Goal: Information Seeking & Learning: Check status

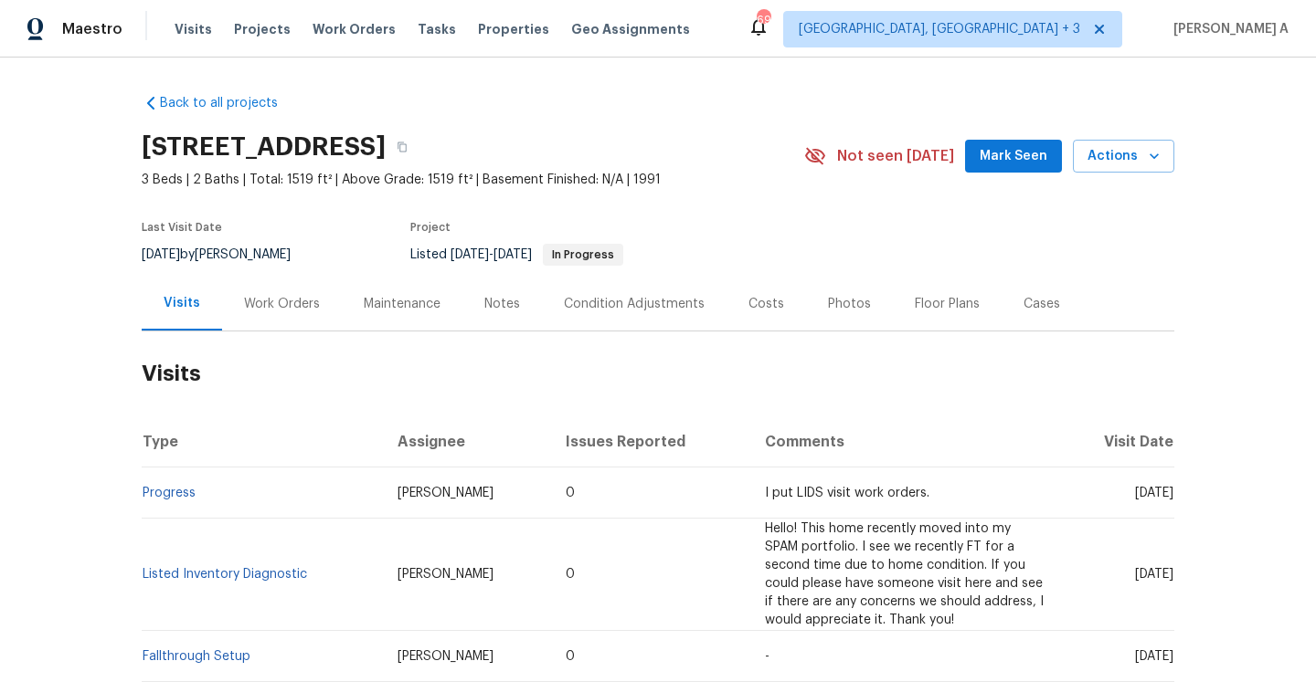
click at [302, 292] on div "Work Orders" at bounding box center [282, 304] width 120 height 54
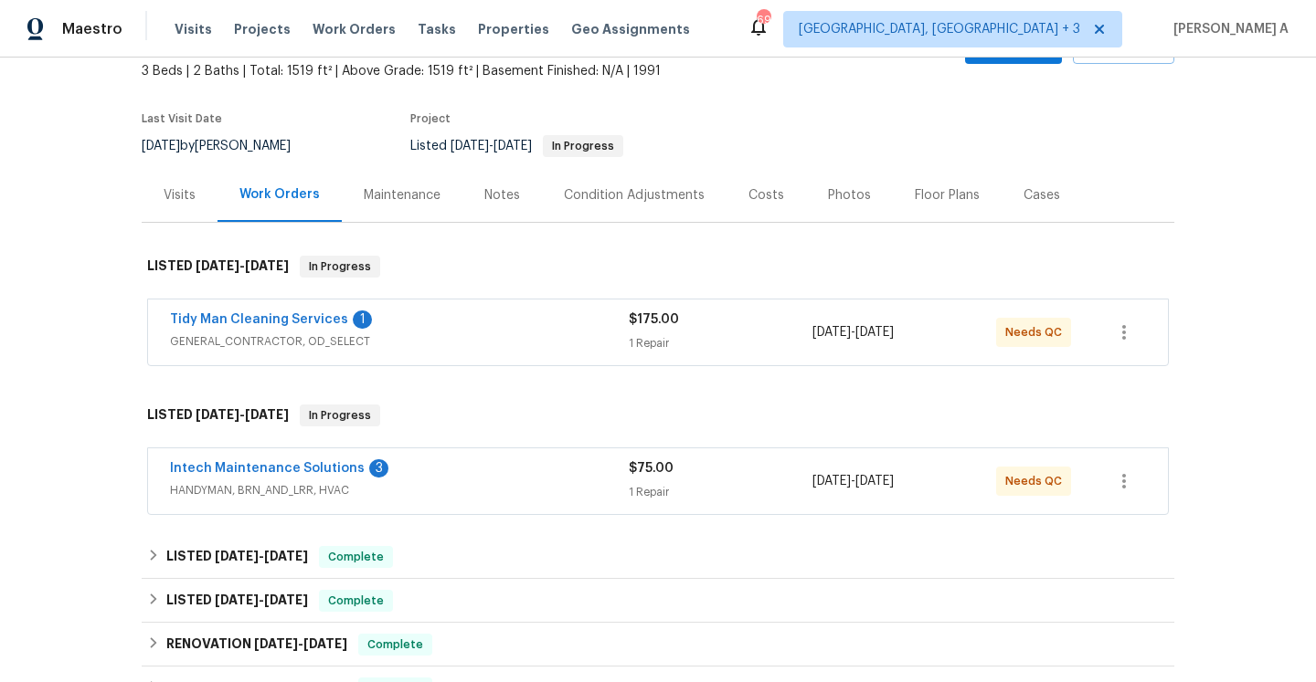
scroll to position [124, 0]
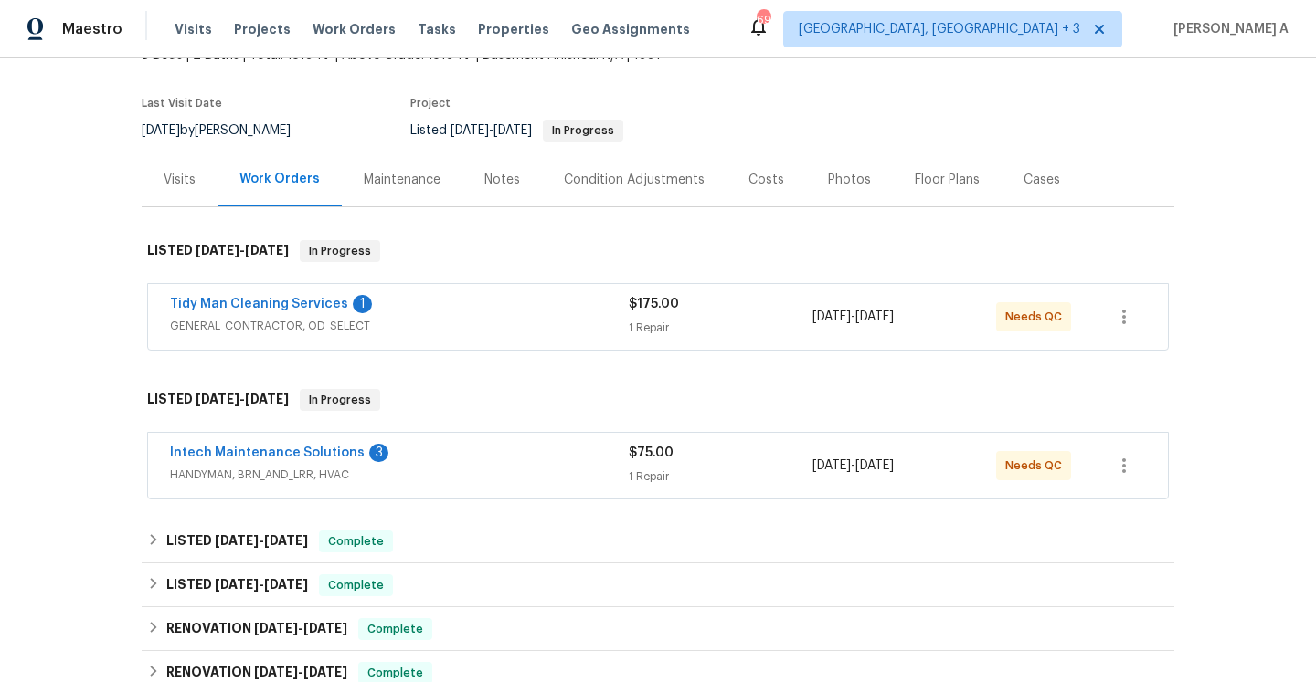
click at [489, 449] on div "Intech Maintenance Solutions 3" at bounding box center [399, 455] width 459 height 22
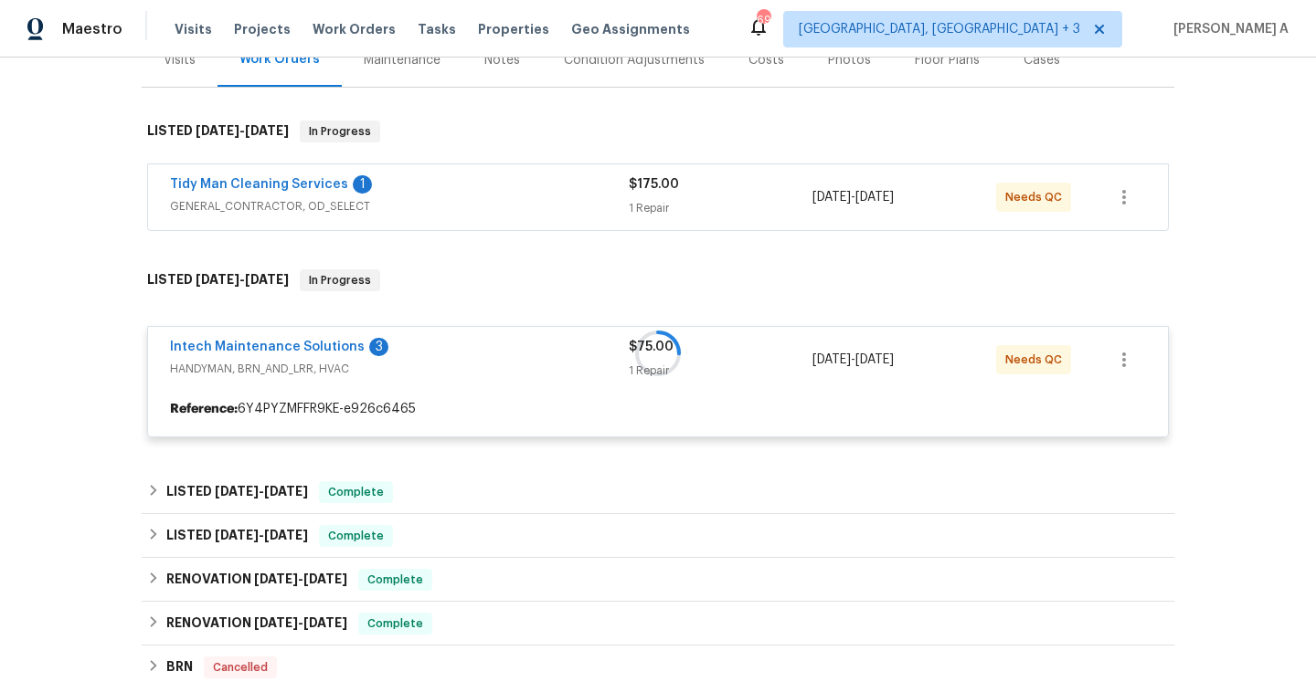
scroll to position [300, 0]
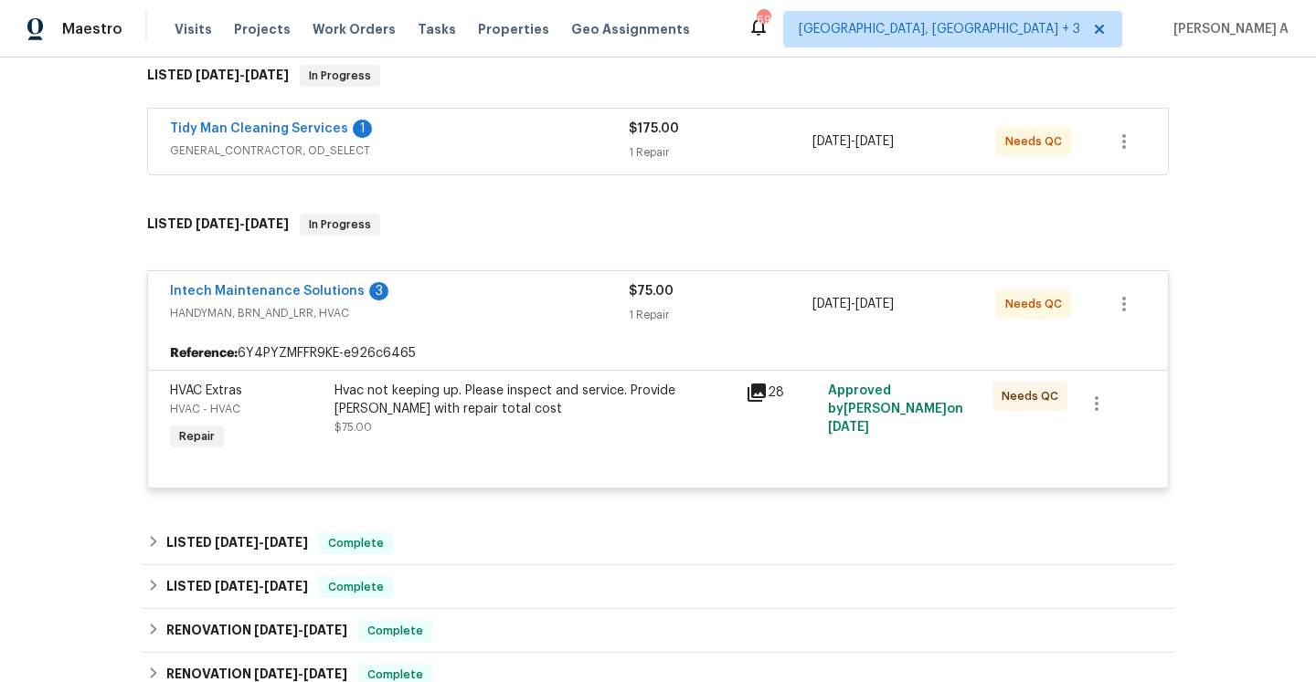
click at [459, 308] on span "HANDYMAN, BRN_AND_LRR, HVAC" at bounding box center [399, 313] width 459 height 18
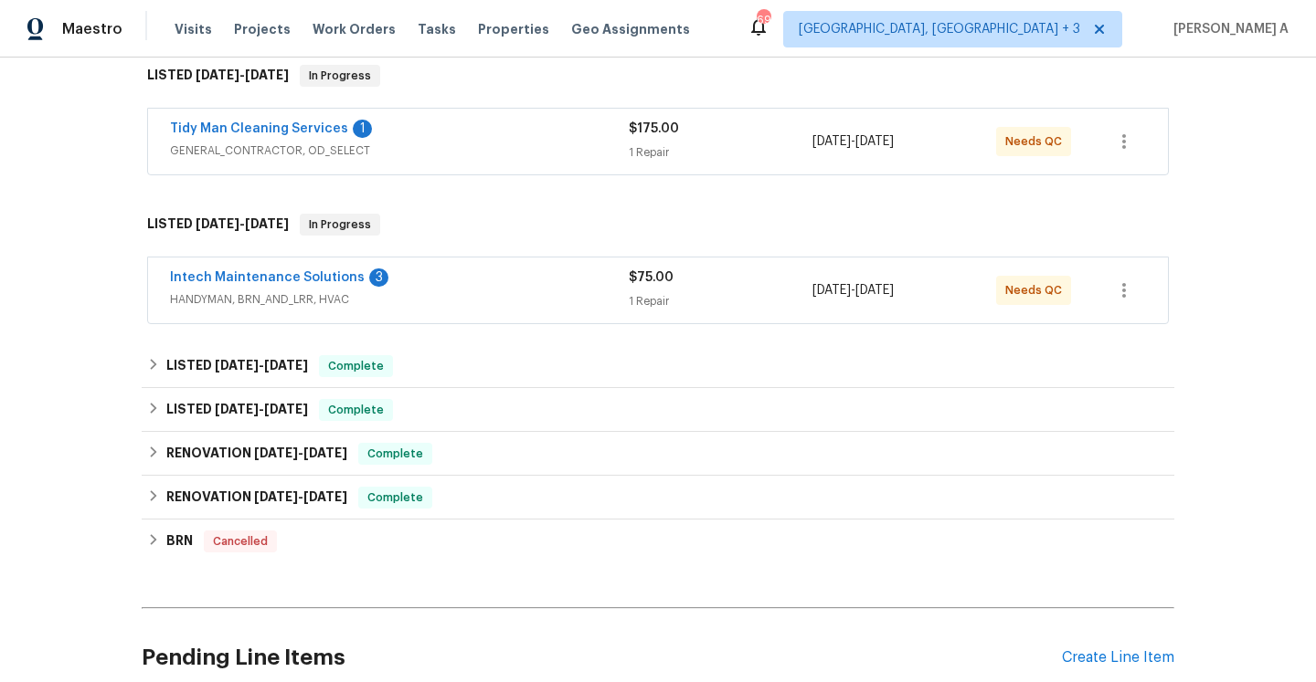
click at [455, 145] on span "GENERAL_CONTRACTOR, OD_SELECT" at bounding box center [399, 151] width 459 height 18
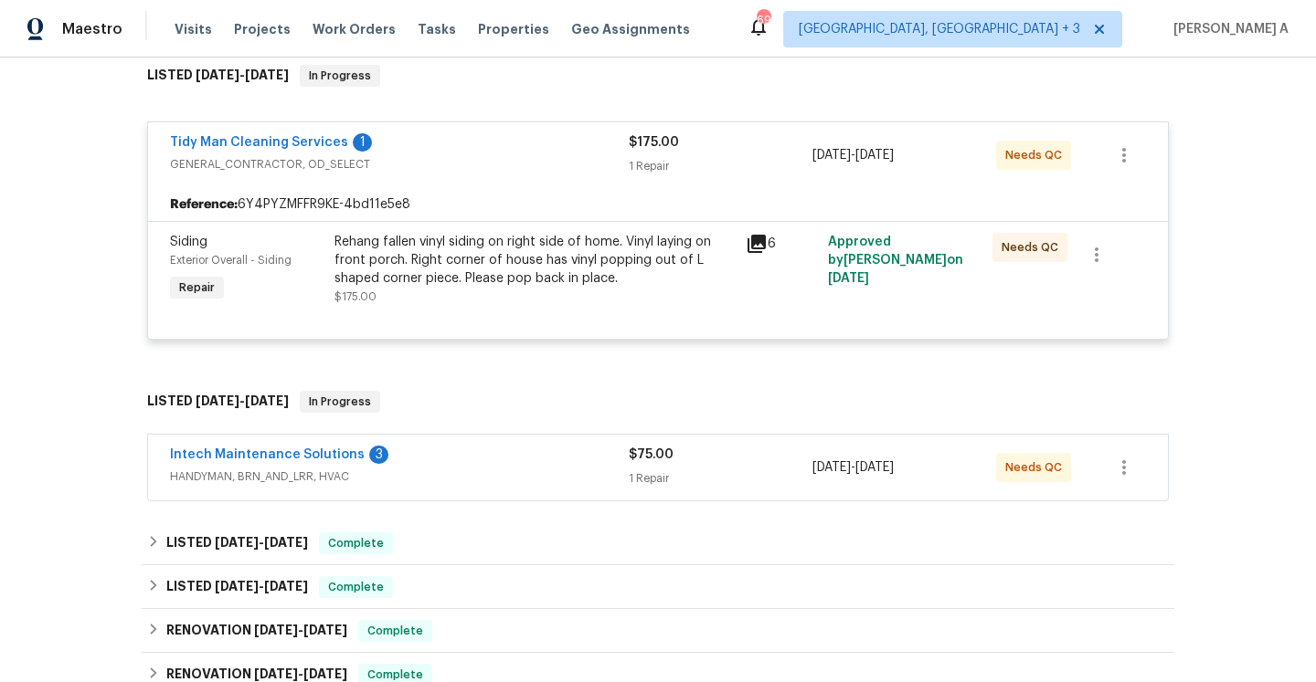
click at [455, 145] on div "Tidy Man Cleaning Services 1" at bounding box center [399, 144] width 459 height 22
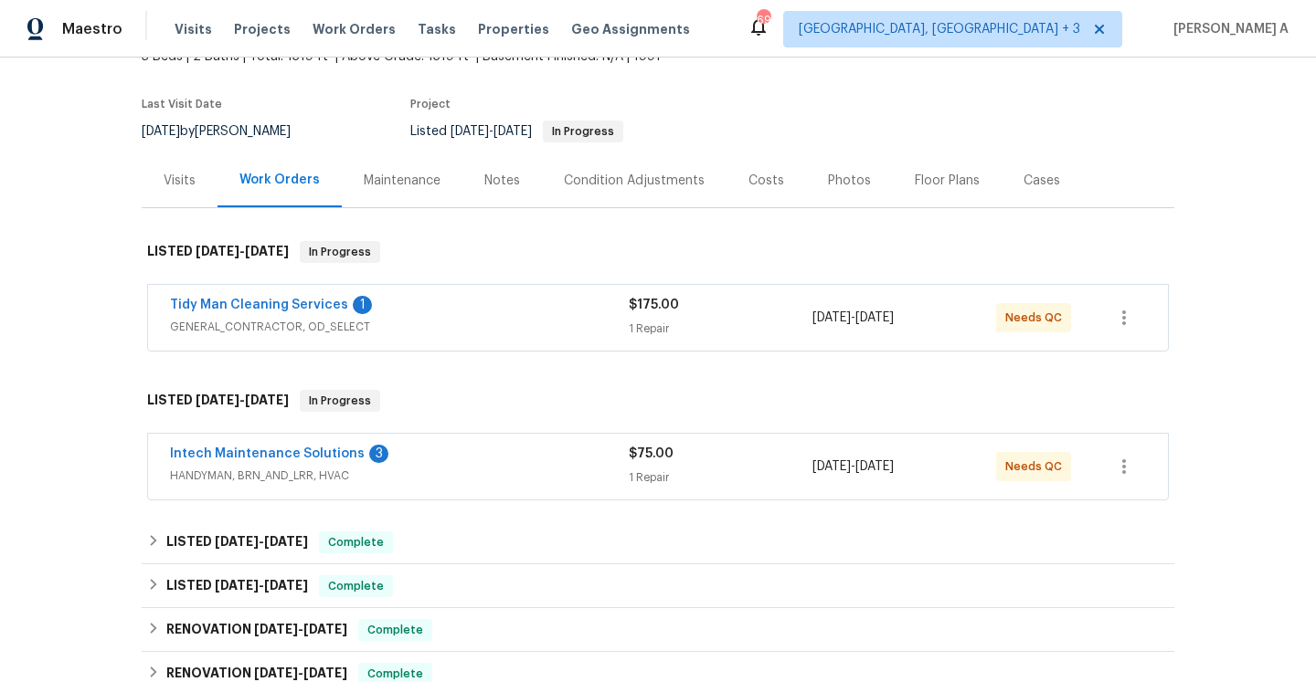
scroll to position [93, 0]
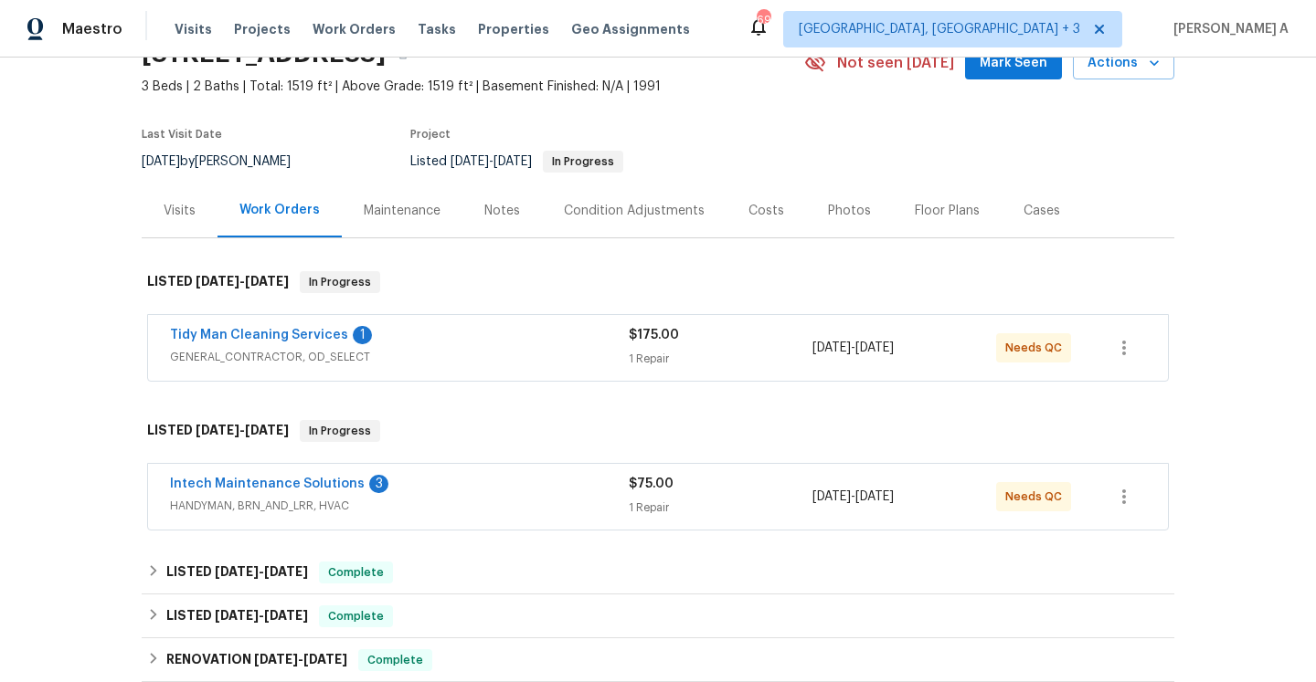
click at [386, 548] on div "Back to all projects 2 Radcot Ct, Columbia, SC 29229 3 Beds | 2 Baths | Total: …" at bounding box center [658, 463] width 1032 height 954
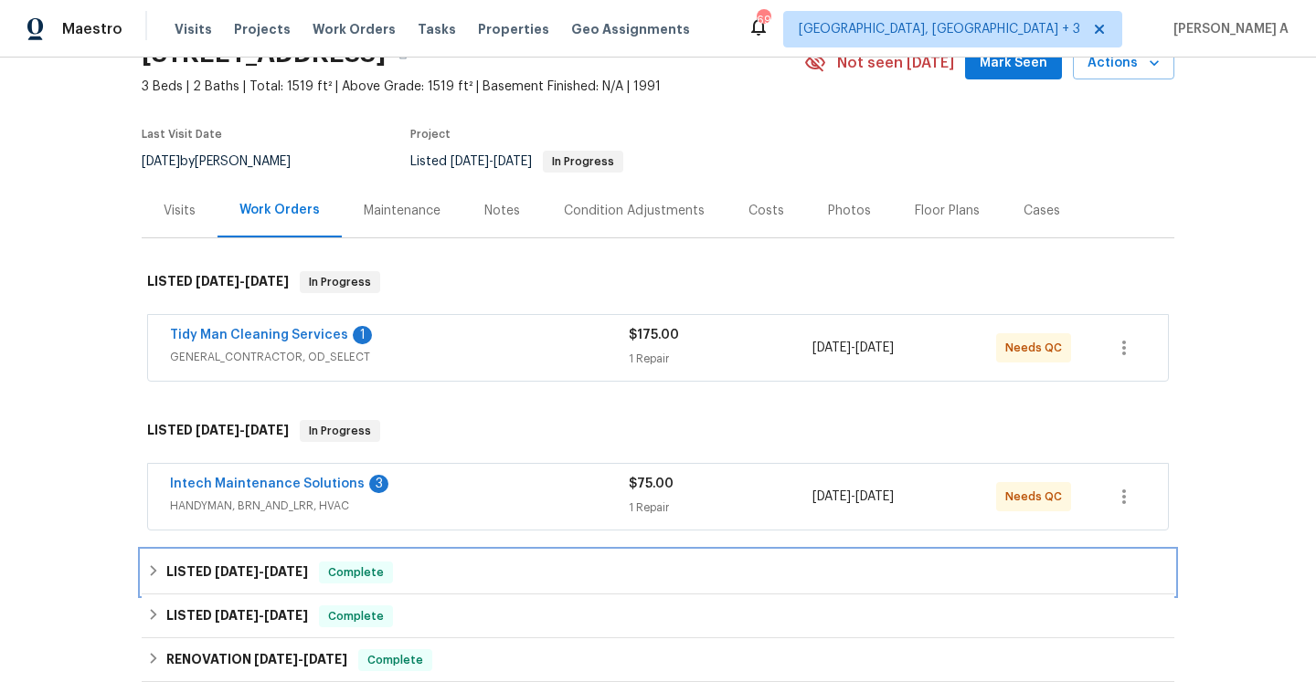
click at [403, 574] on div "LISTED 8/12/25 - 8/15/25 Complete" at bounding box center [657, 573] width 1021 height 22
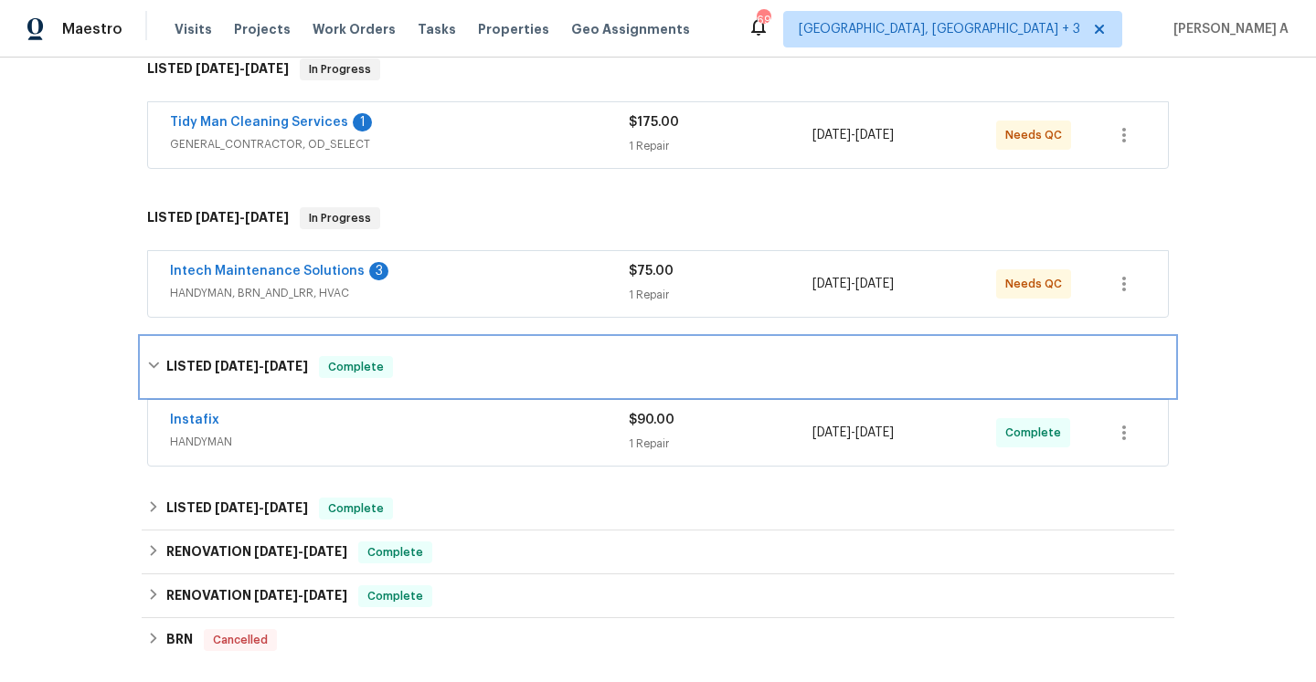
scroll to position [317, 0]
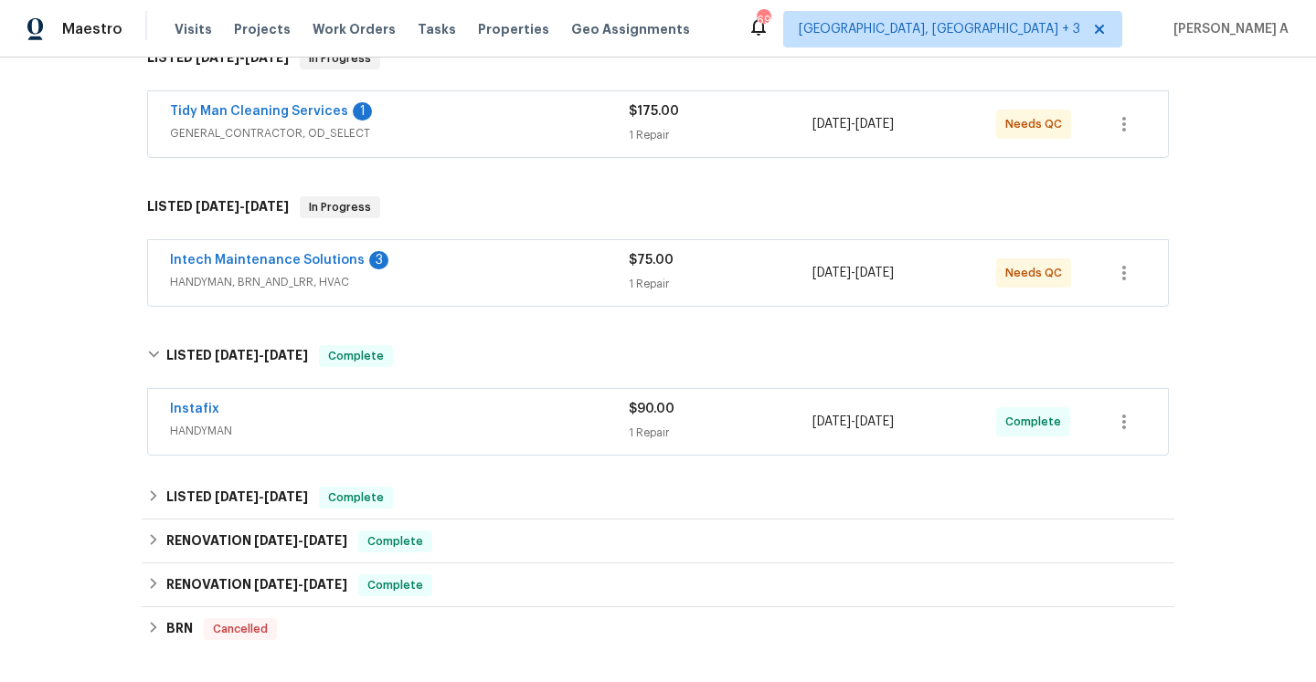
click at [387, 407] on div "Instafix" at bounding box center [399, 411] width 459 height 22
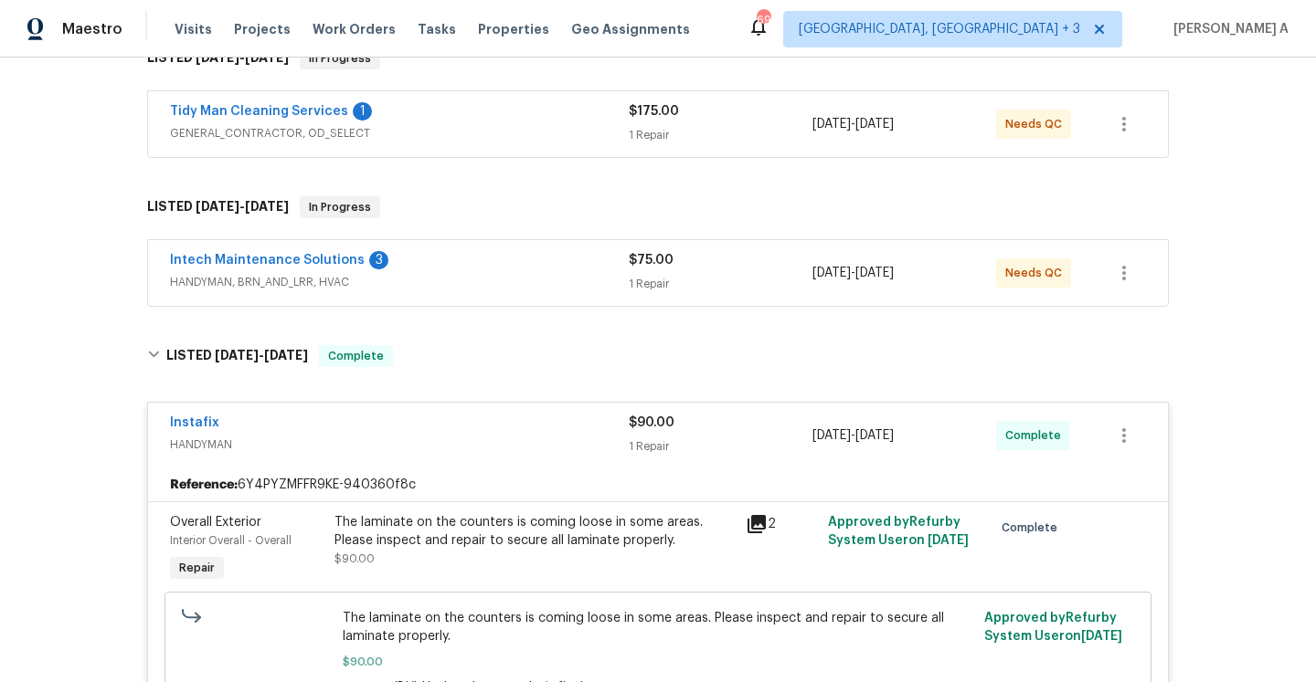
click at [398, 429] on div "Instafix" at bounding box center [399, 425] width 459 height 22
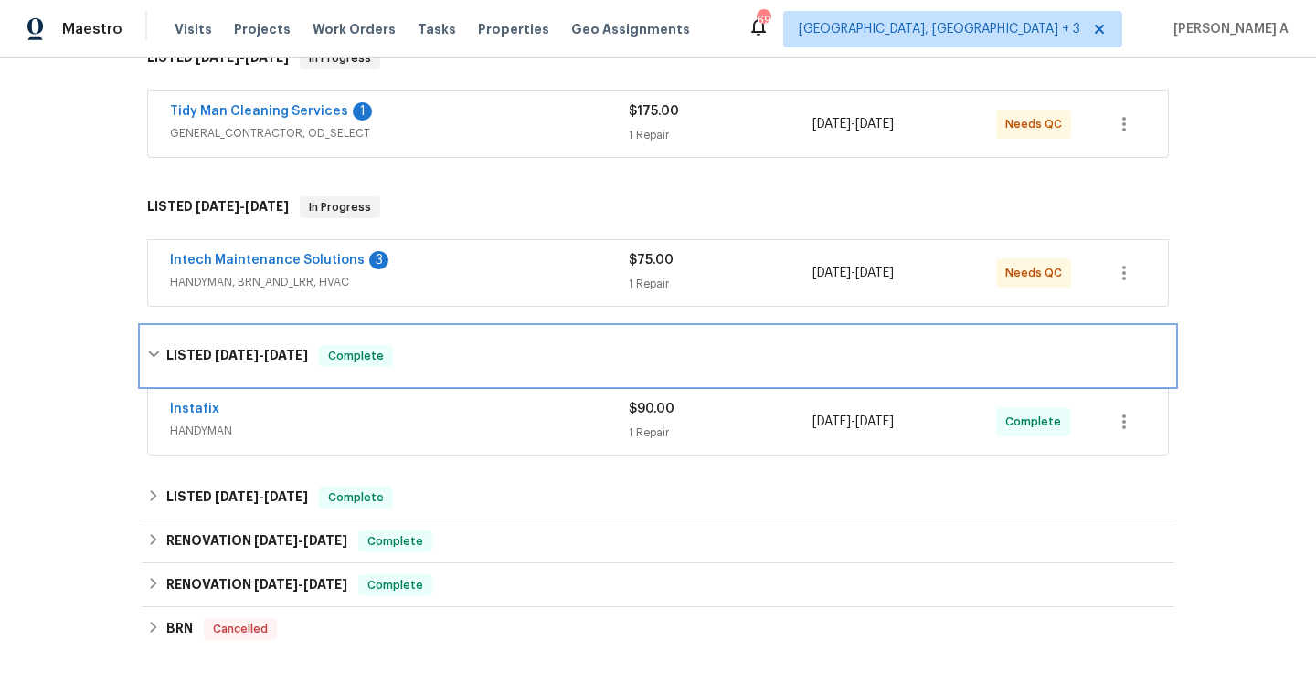
click at [362, 369] on div "LISTED 8/12/25 - 8/15/25 Complete" at bounding box center [658, 356] width 1032 height 58
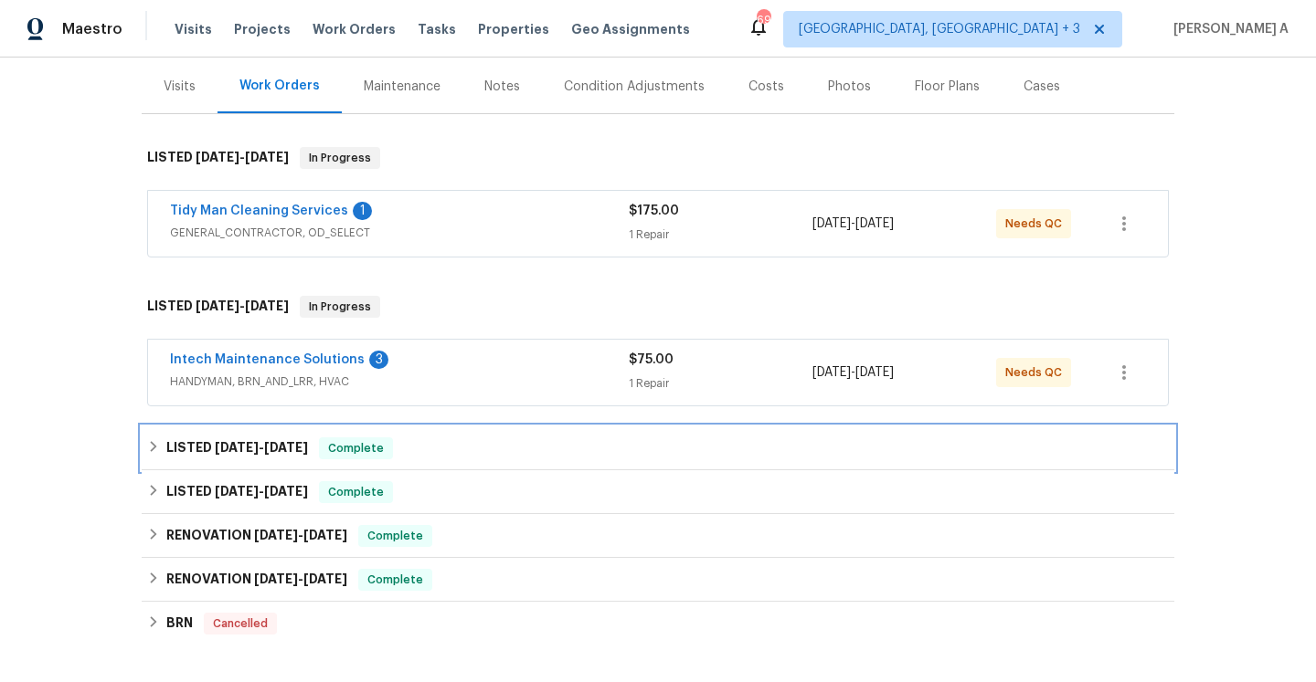
scroll to position [185, 0]
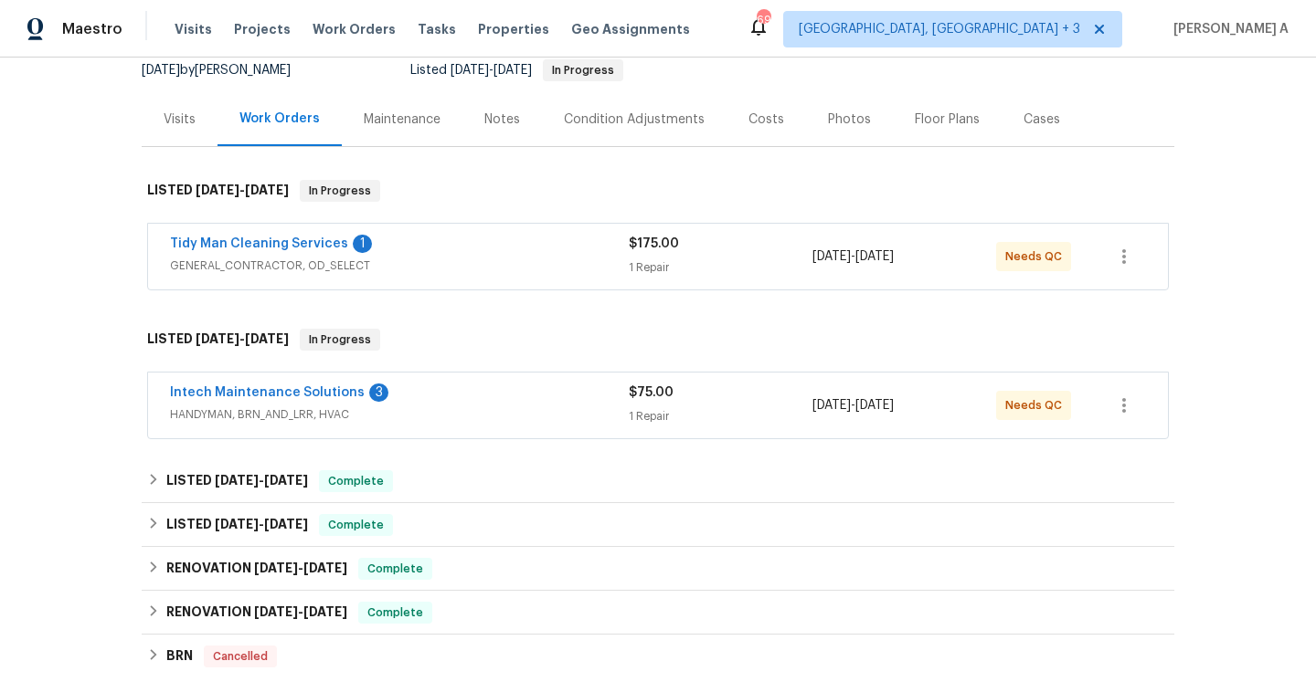
click at [182, 117] on div "Visits" at bounding box center [180, 120] width 32 height 18
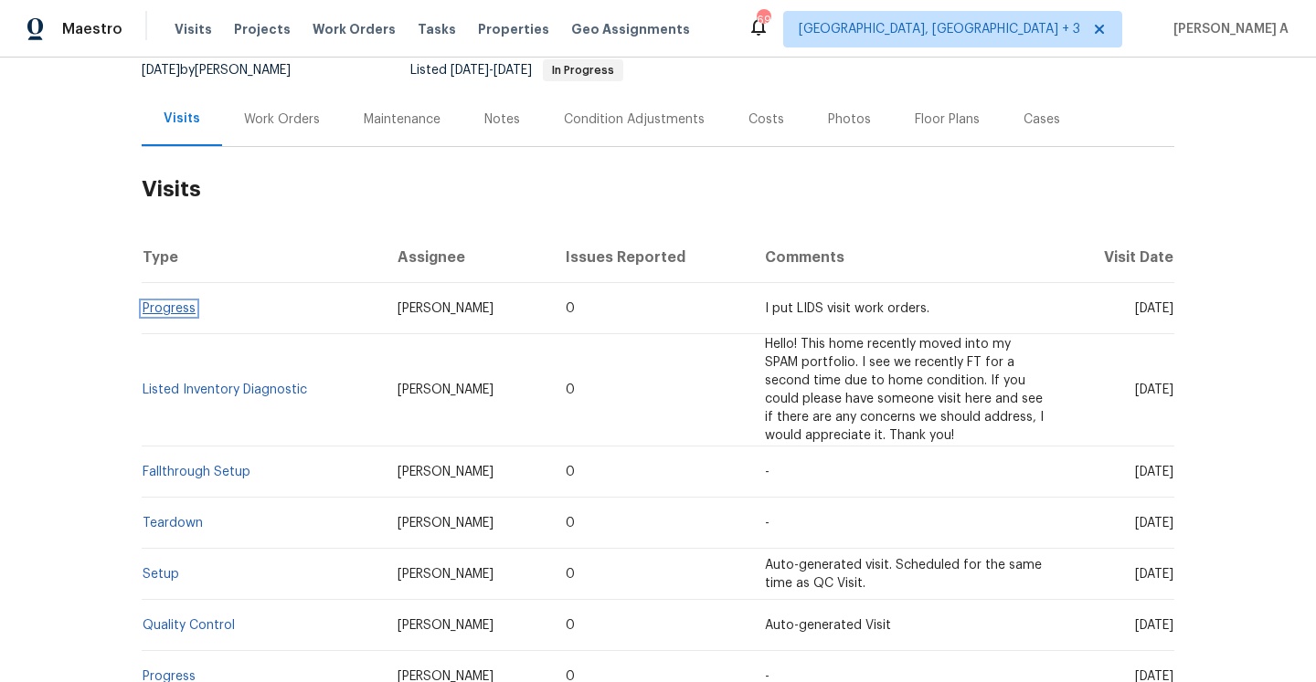
click at [170, 305] on link "Progress" at bounding box center [169, 308] width 53 height 13
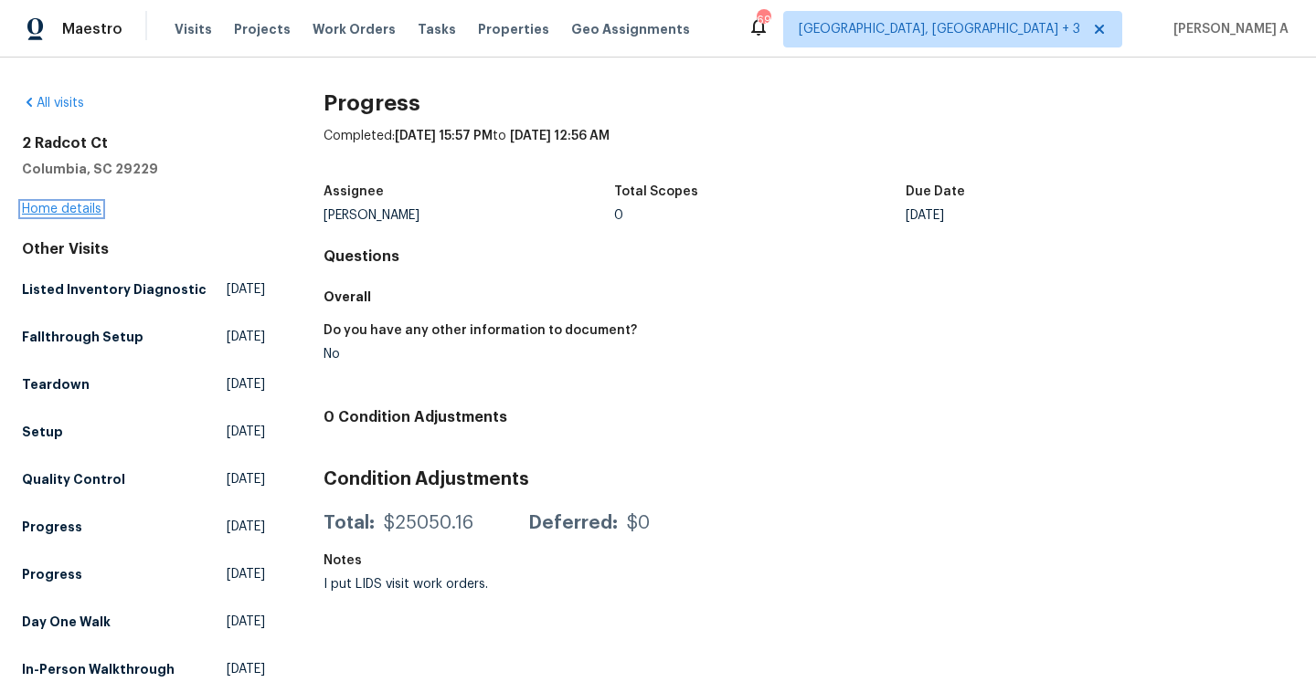
click at [77, 213] on link "Home details" at bounding box center [61, 209] width 79 height 13
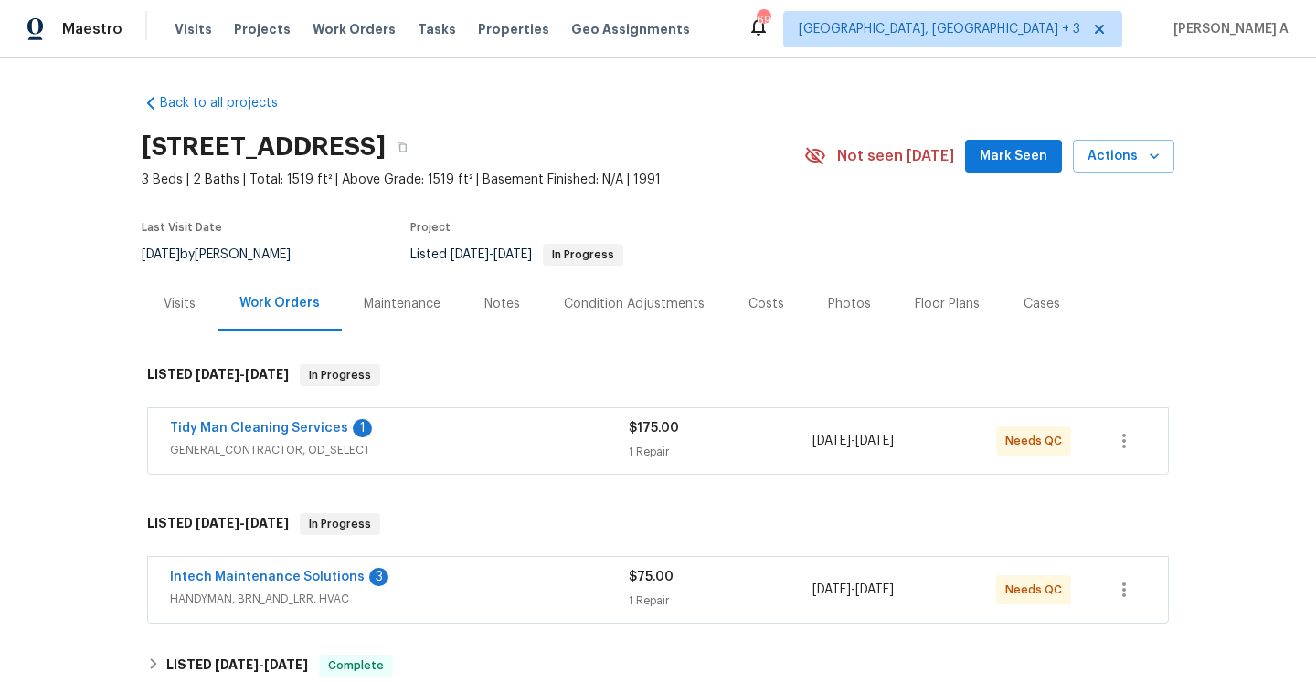
click at [179, 316] on div "Visits" at bounding box center [180, 304] width 76 height 54
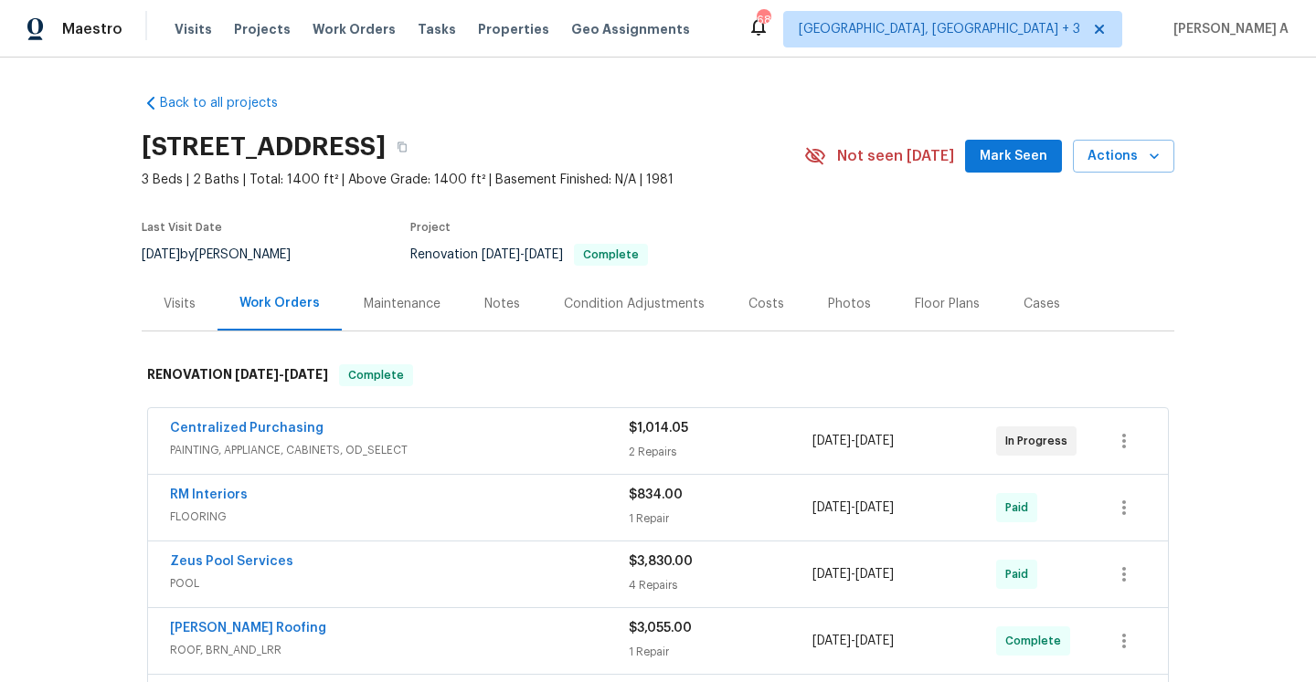
click at [444, 439] on div "Centralized Purchasing" at bounding box center [399, 430] width 459 height 22
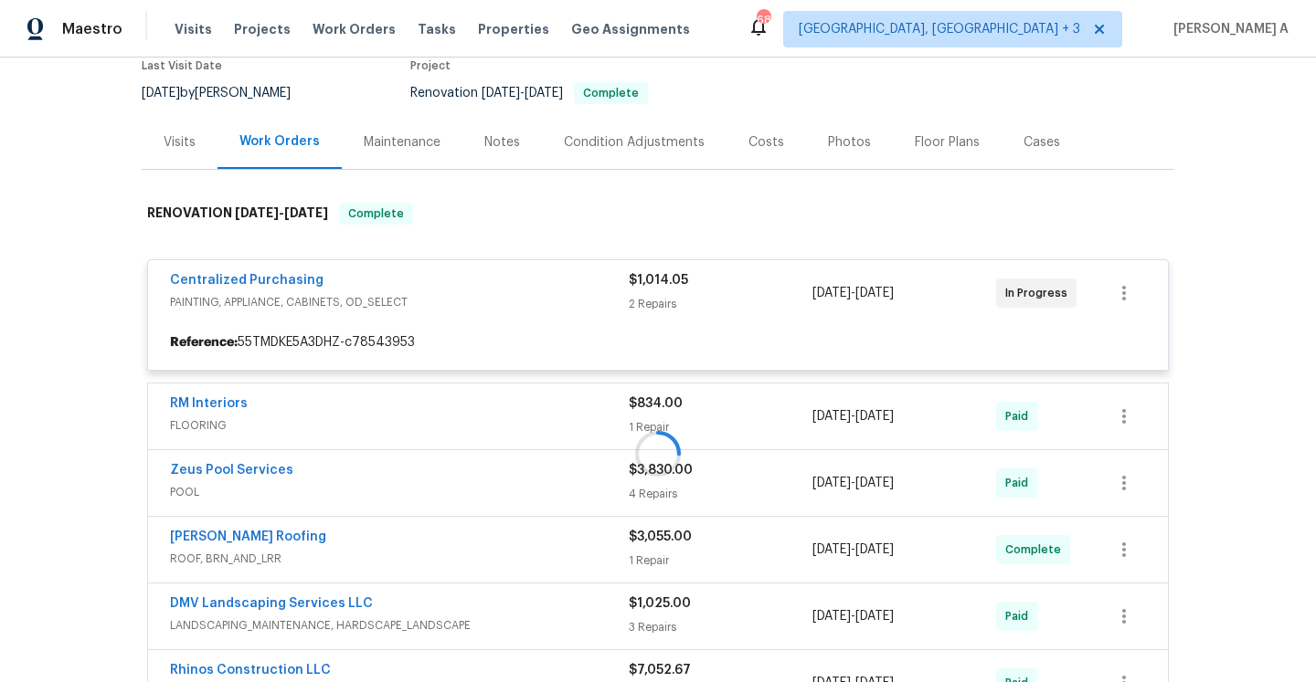
scroll to position [196, 0]
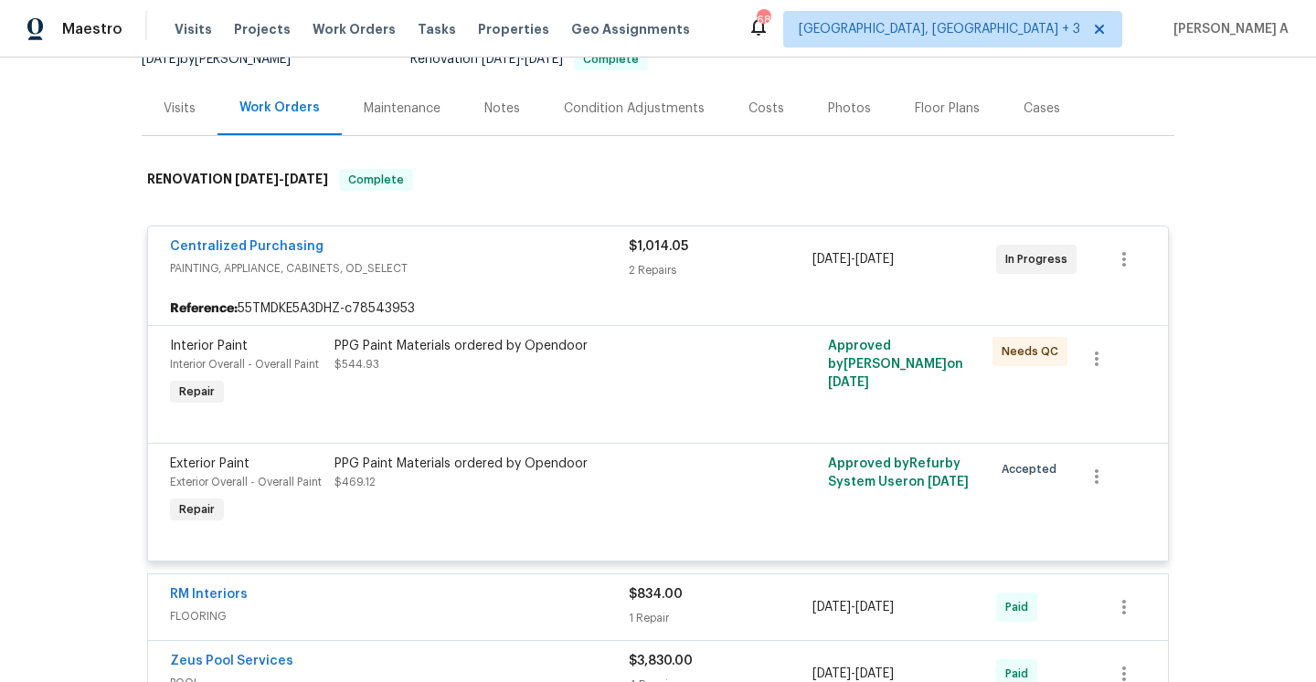
click at [406, 270] on span "PAINTING, APPLIANCE, CABINETS, OD_SELECT" at bounding box center [399, 268] width 459 height 18
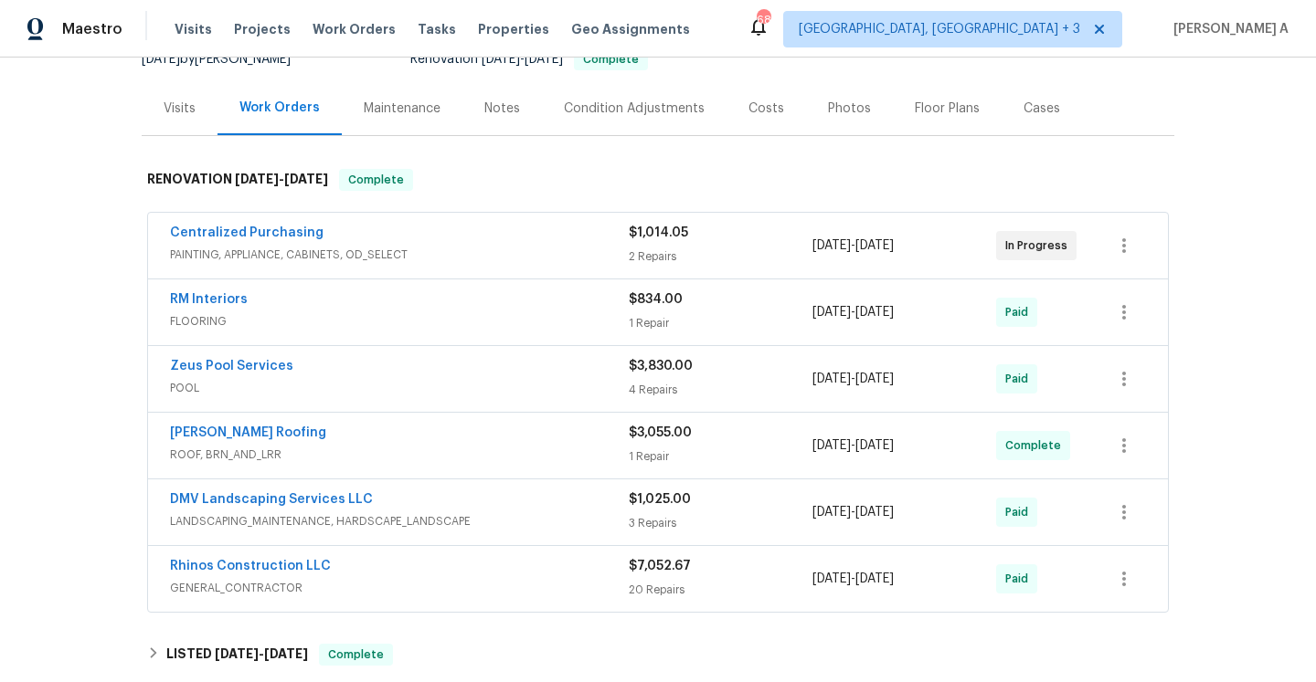
click at [182, 126] on div "Visits" at bounding box center [180, 108] width 76 height 54
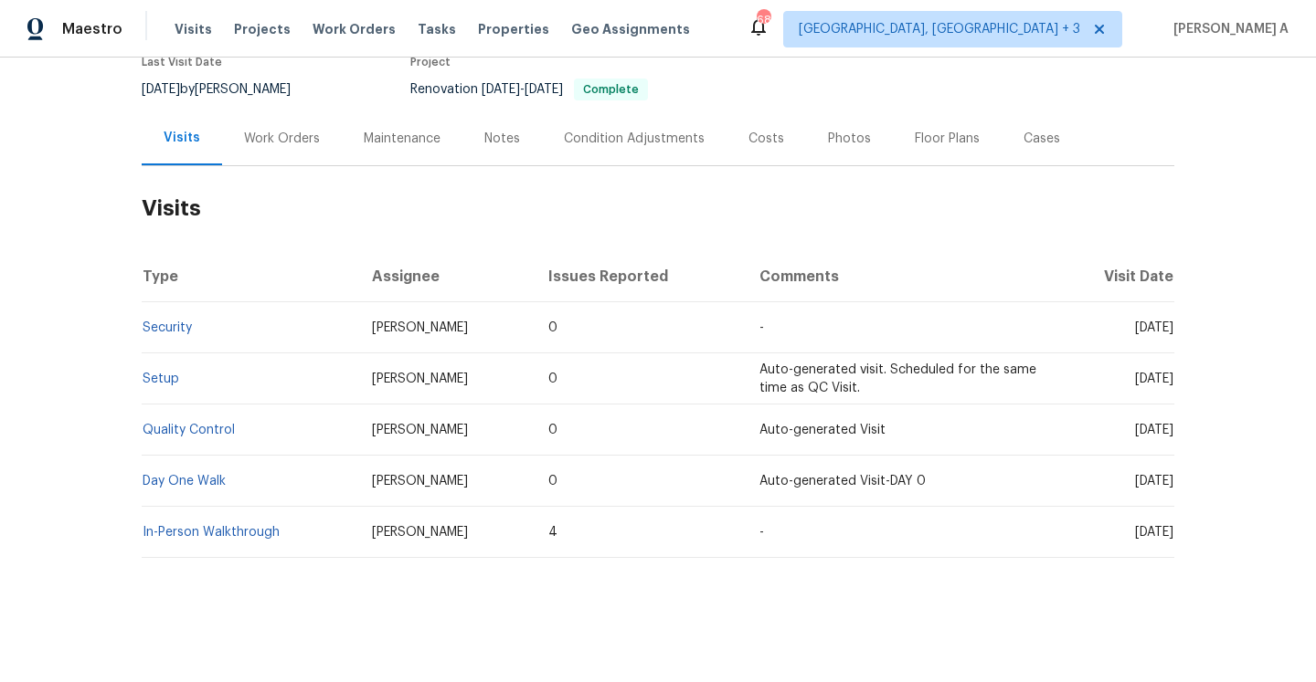
scroll to position [165, 0]
click at [175, 334] on td "Security" at bounding box center [250, 327] width 216 height 51
click at [175, 329] on link "Security" at bounding box center [167, 328] width 49 height 13
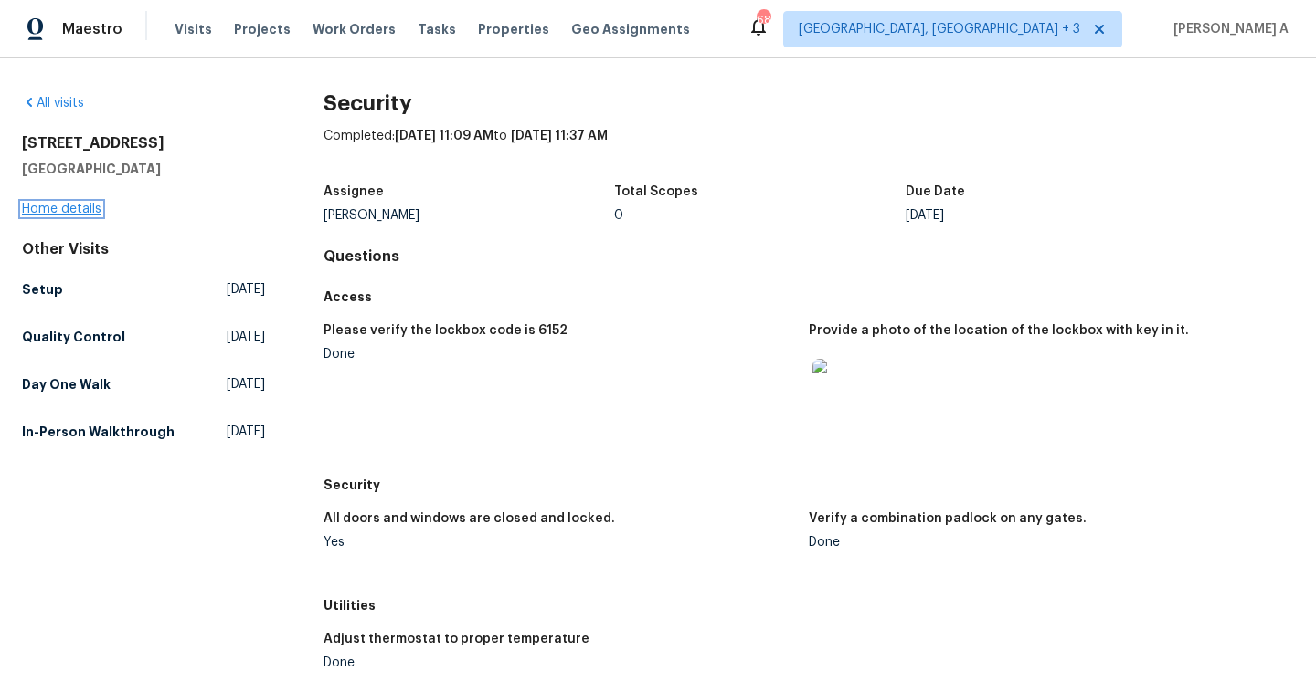
click at [95, 208] on link "Home details" at bounding box center [61, 209] width 79 height 13
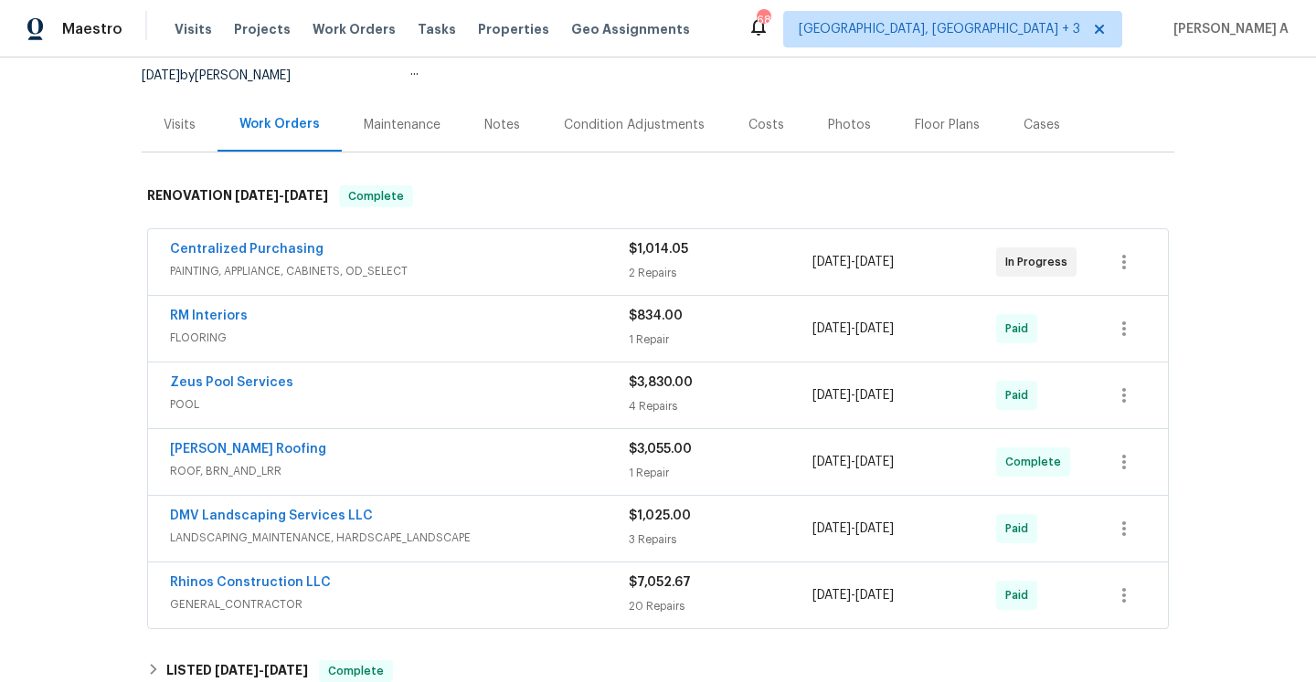
scroll to position [213, 0]
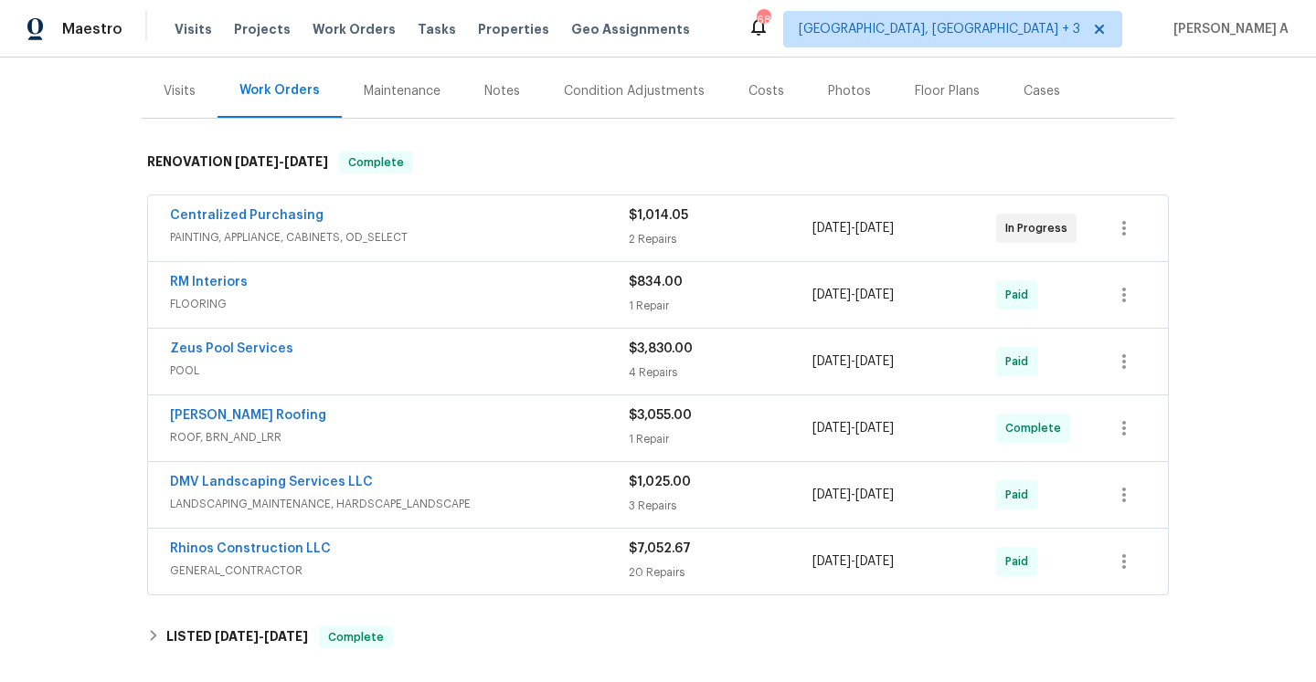
click at [441, 220] on div "Centralized Purchasing" at bounding box center [399, 217] width 459 height 22
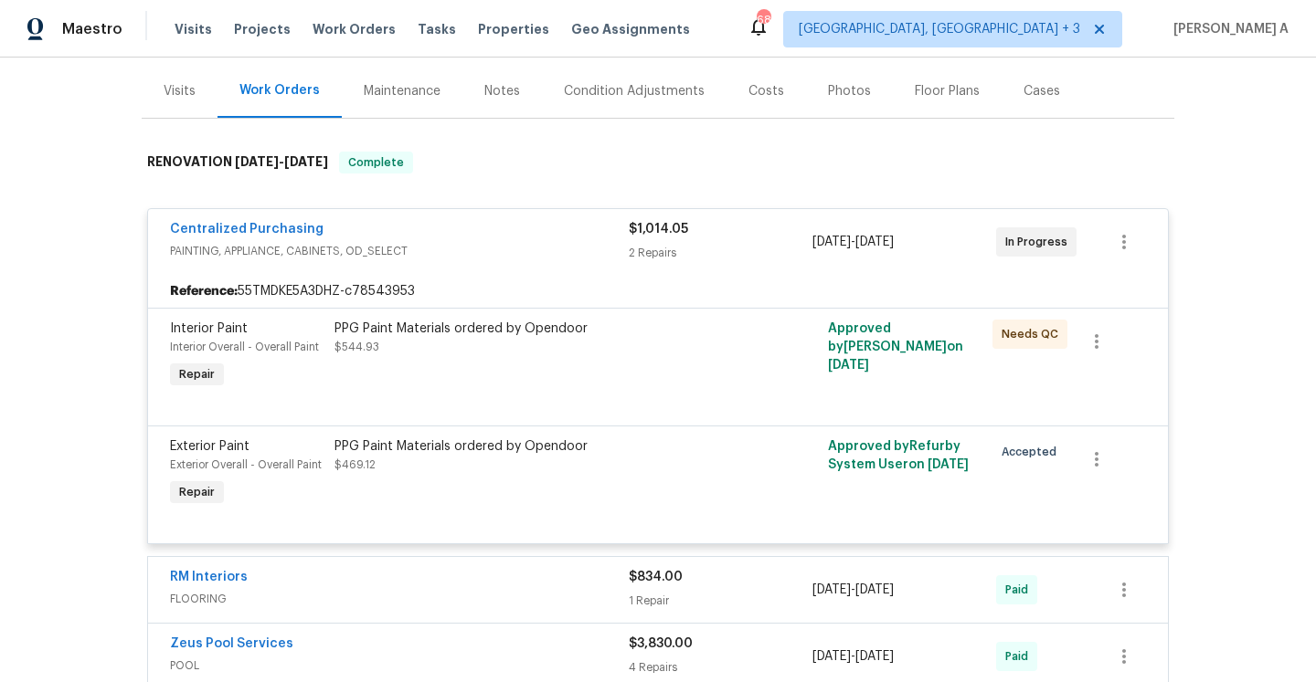
click at [445, 244] on span "PAINTING, APPLIANCE, CABINETS, OD_SELECT" at bounding box center [399, 251] width 459 height 18
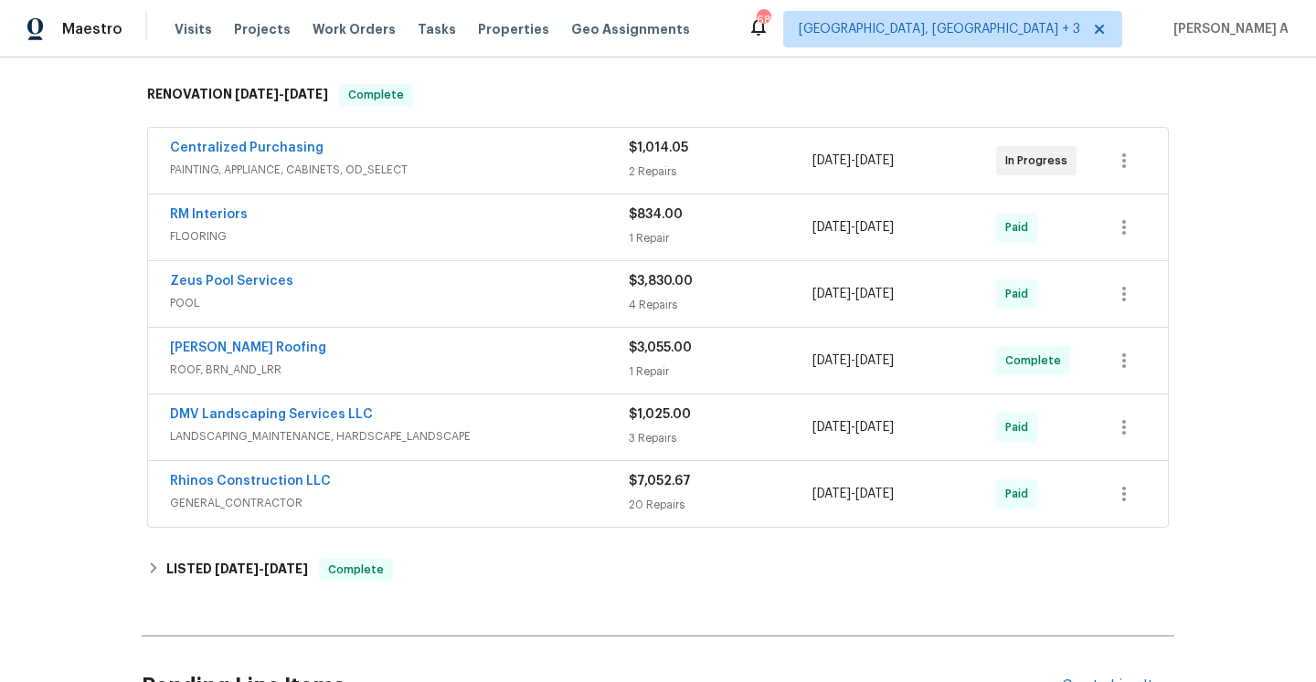
scroll to position [310, 0]
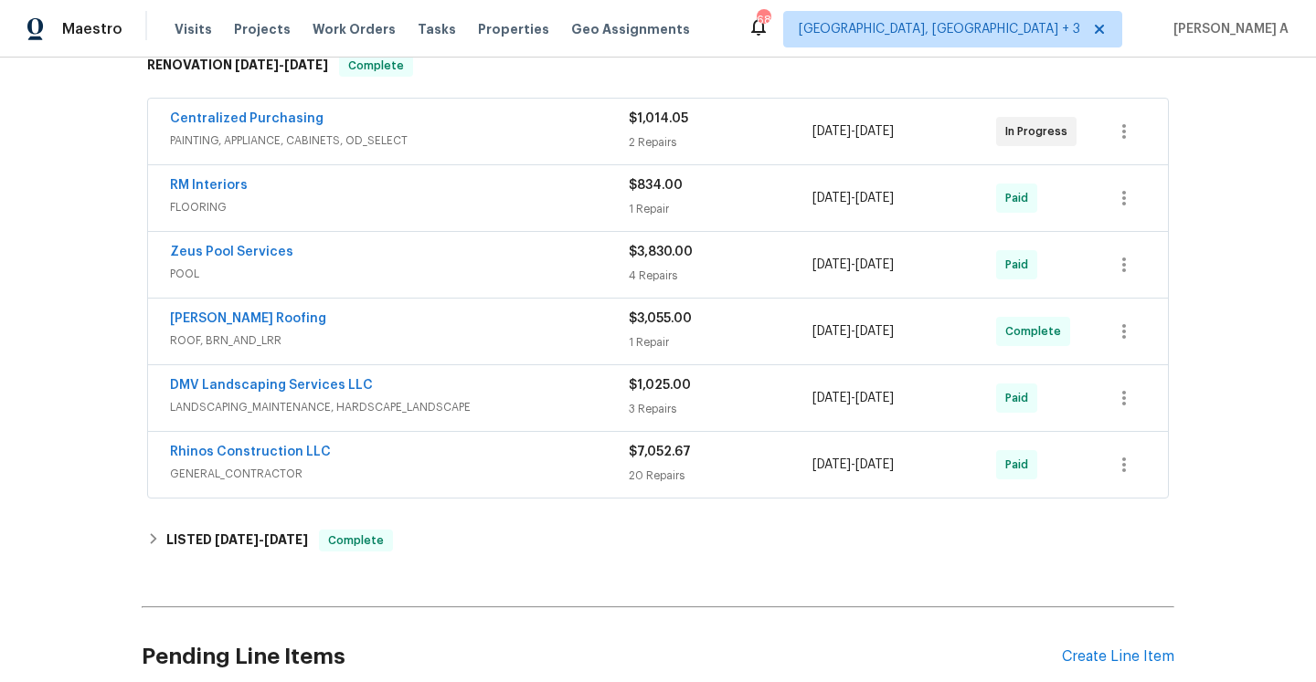
click at [508, 453] on div "Rhinos Construction LLC" at bounding box center [399, 454] width 459 height 22
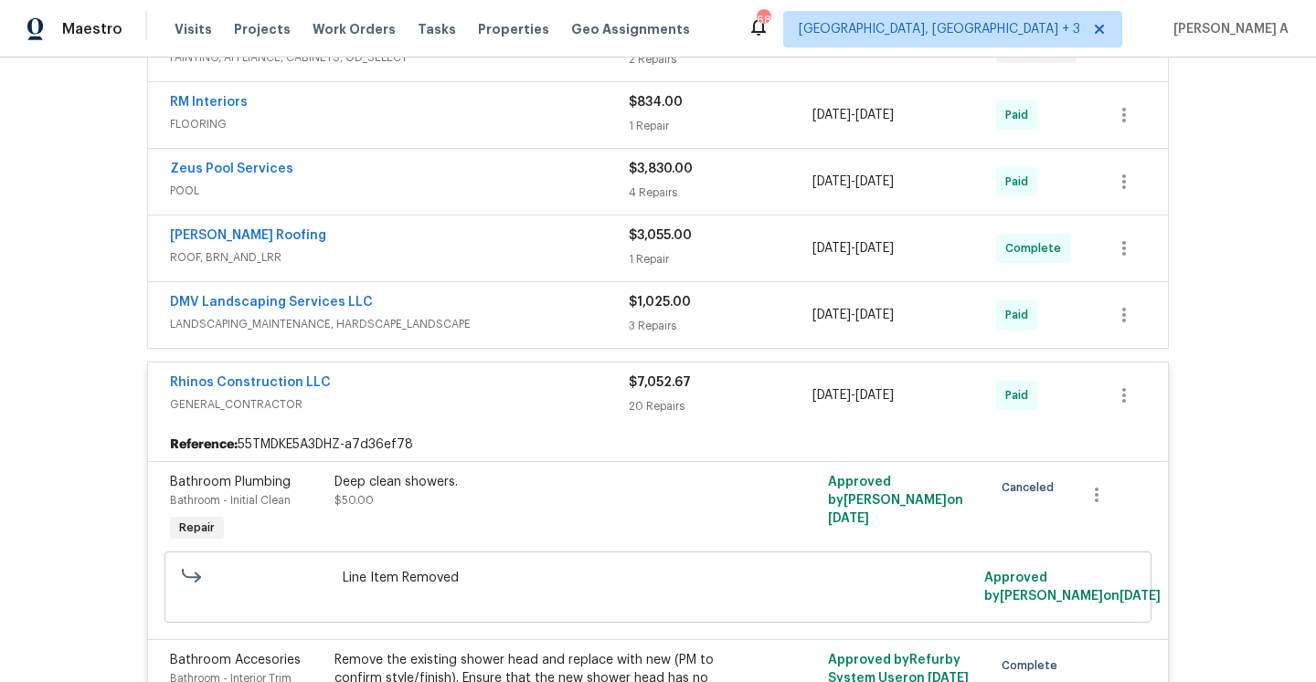
scroll to position [391, 0]
click at [445, 331] on span "LANDSCAPING_MAINTENANCE, HARDSCAPE_LANDSCAPE" at bounding box center [399, 326] width 459 height 18
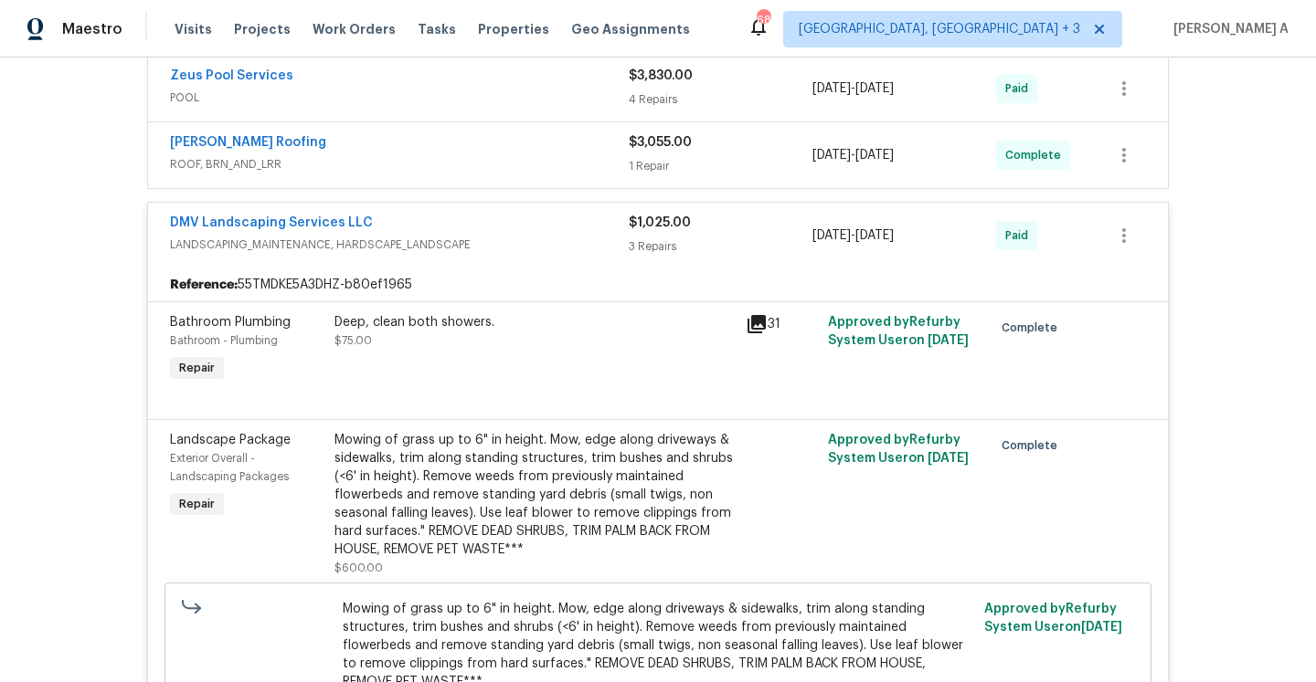
scroll to position [445, 0]
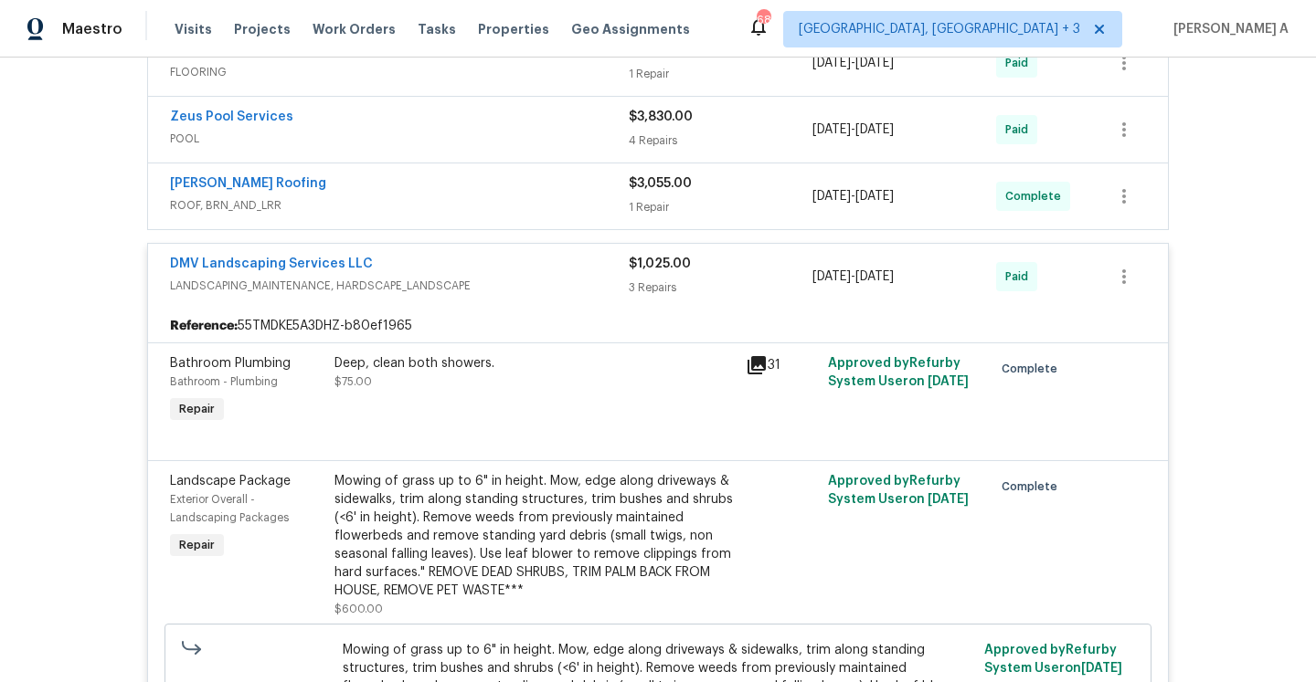
click at [443, 282] on span "LANDSCAPING_MAINTENANCE, HARDSCAPE_LANDSCAPE" at bounding box center [399, 286] width 459 height 18
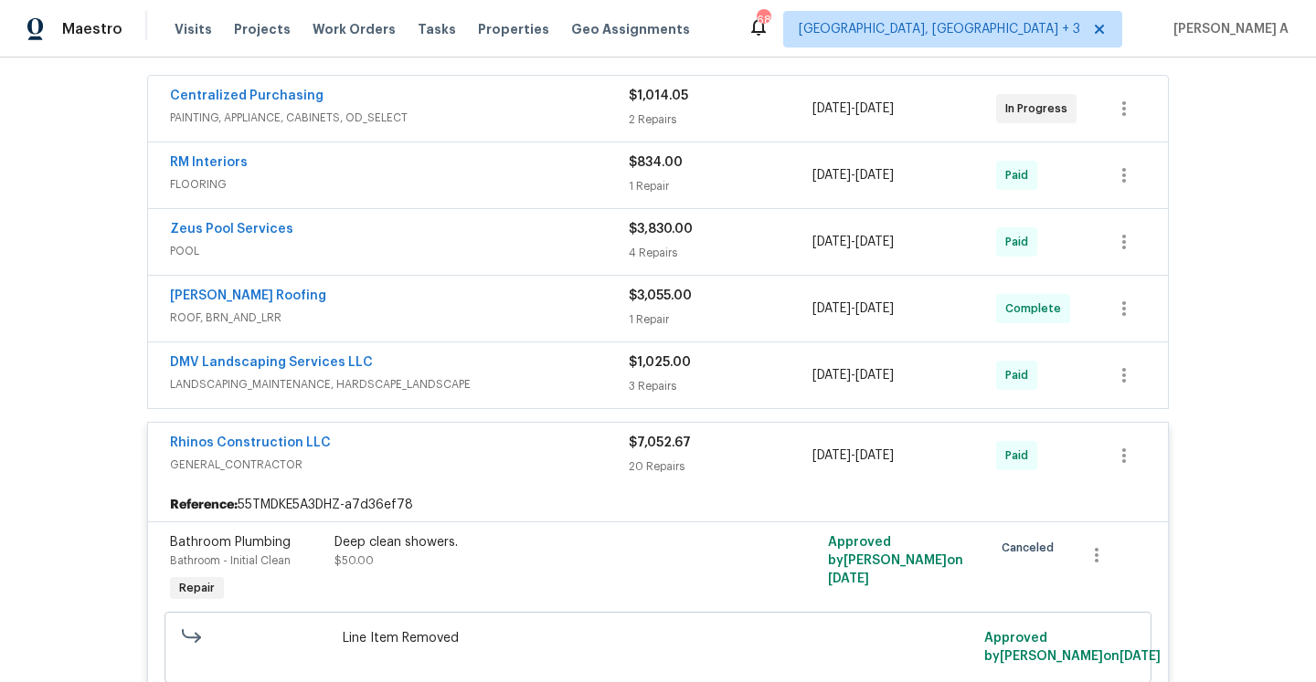
scroll to position [301, 0]
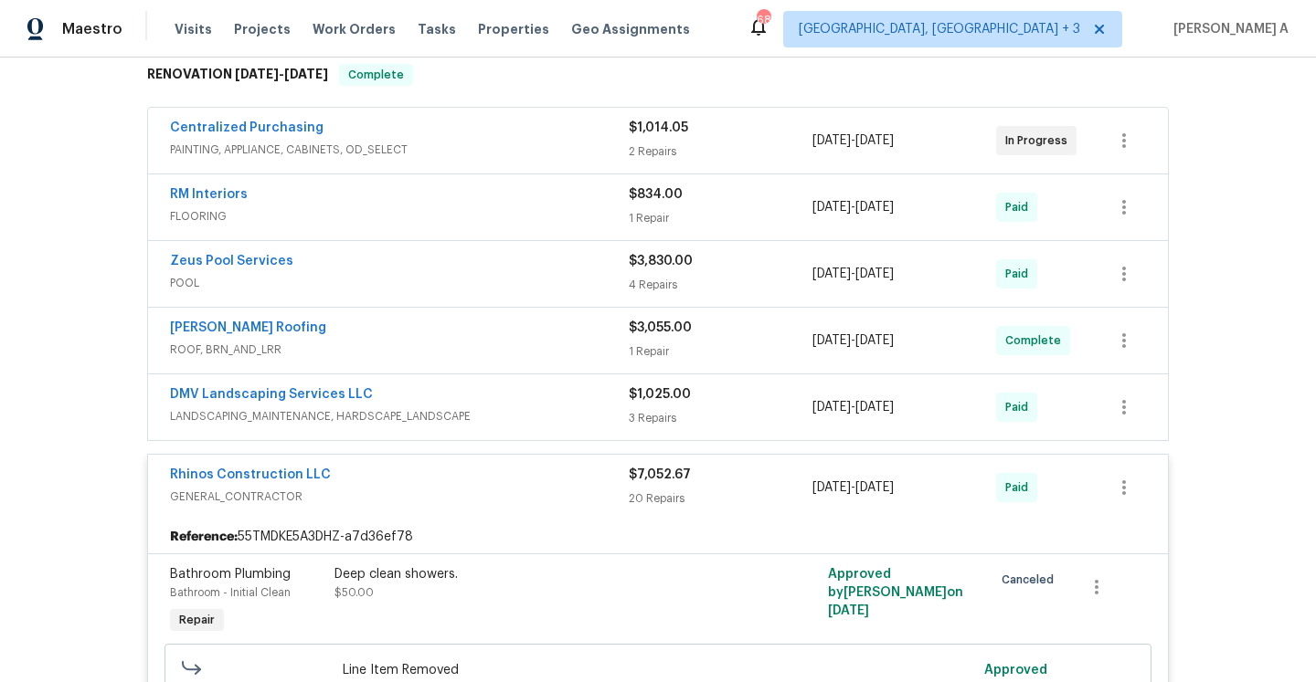
click at [485, 513] on div "Rhinos Construction LLC GENERAL_CONTRACTOR $7,052.67 20 Repairs 8/1/2025 - 8/22…" at bounding box center [658, 488] width 1020 height 66
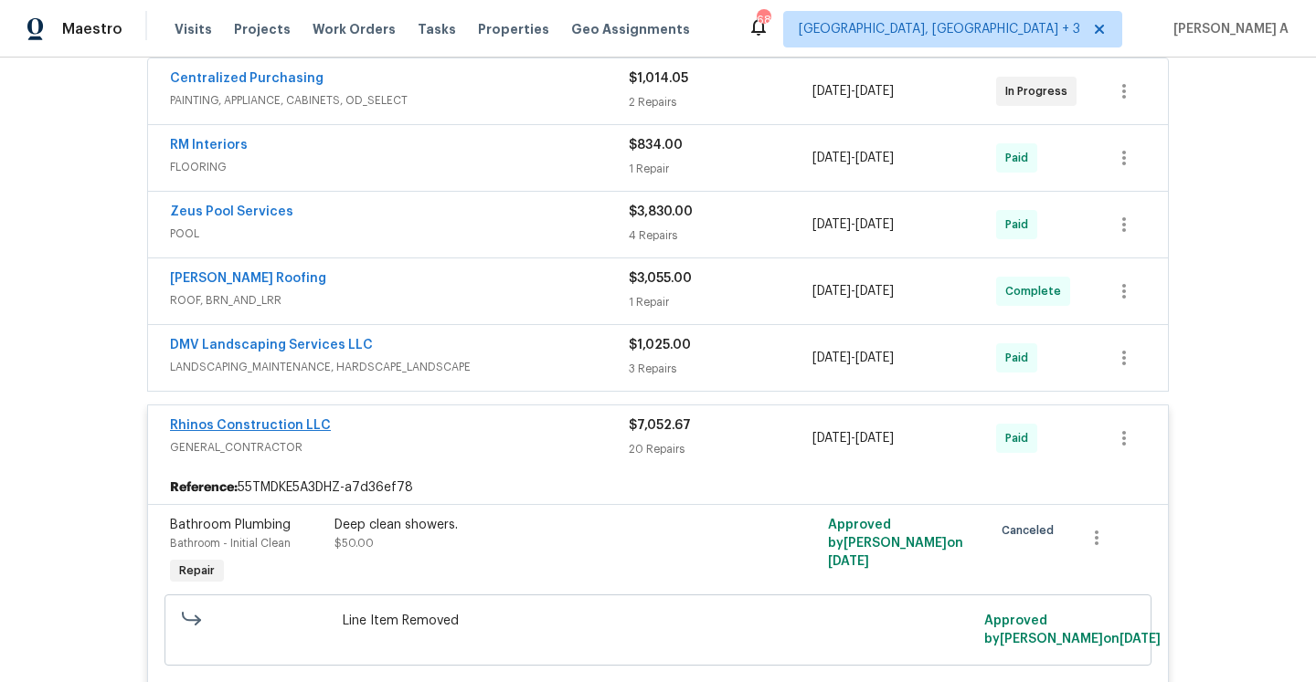
scroll to position [376, 0]
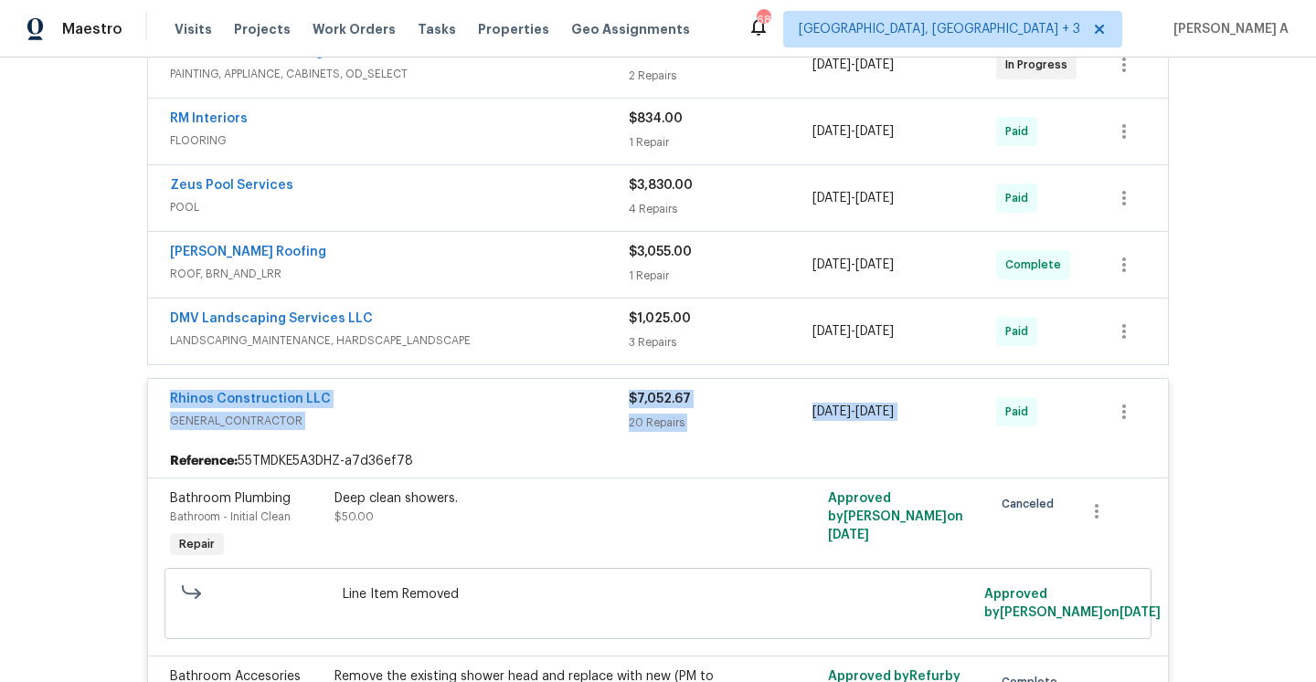
drag, startPoint x: 161, startPoint y: 401, endPoint x: 1054, endPoint y: 400, distance: 893.5
click at [1057, 400] on div "Rhinos Construction LLC GENERAL_CONTRACTOR $7,052.67 20 Repairs 8/1/2025 - 8/22…" at bounding box center [658, 412] width 1020 height 66
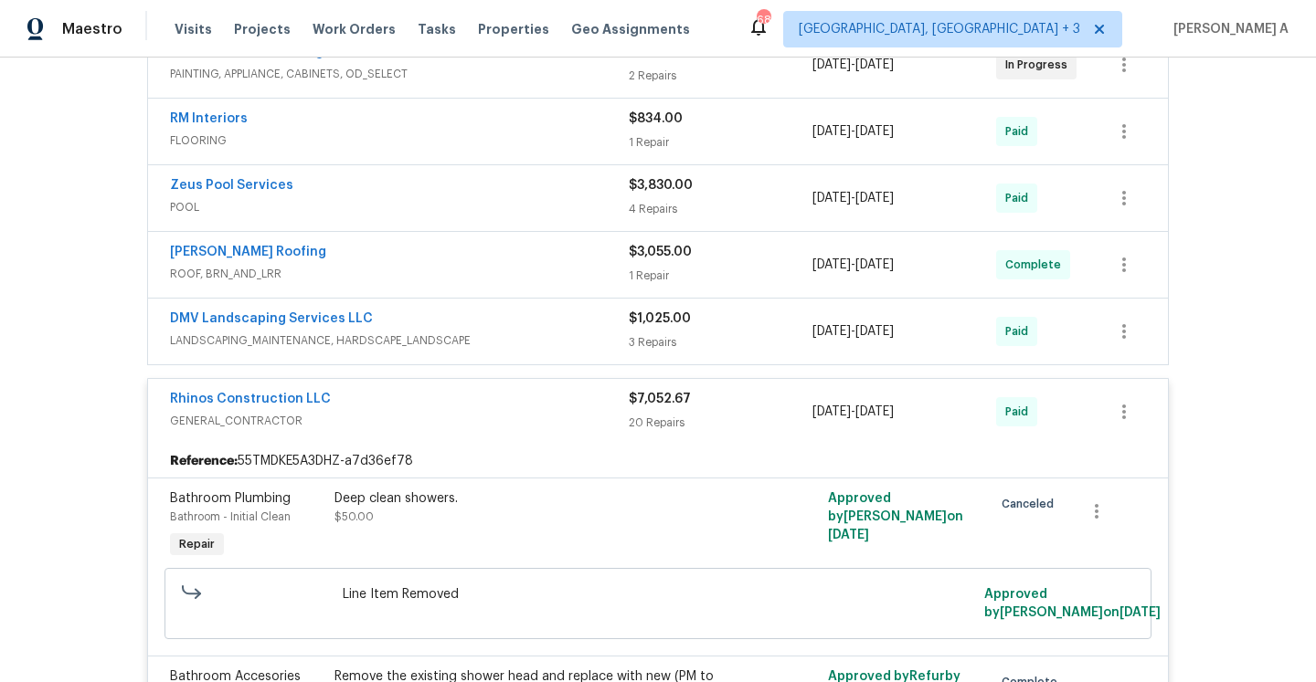
click at [1028, 418] on span "Paid" at bounding box center [1020, 412] width 30 height 18
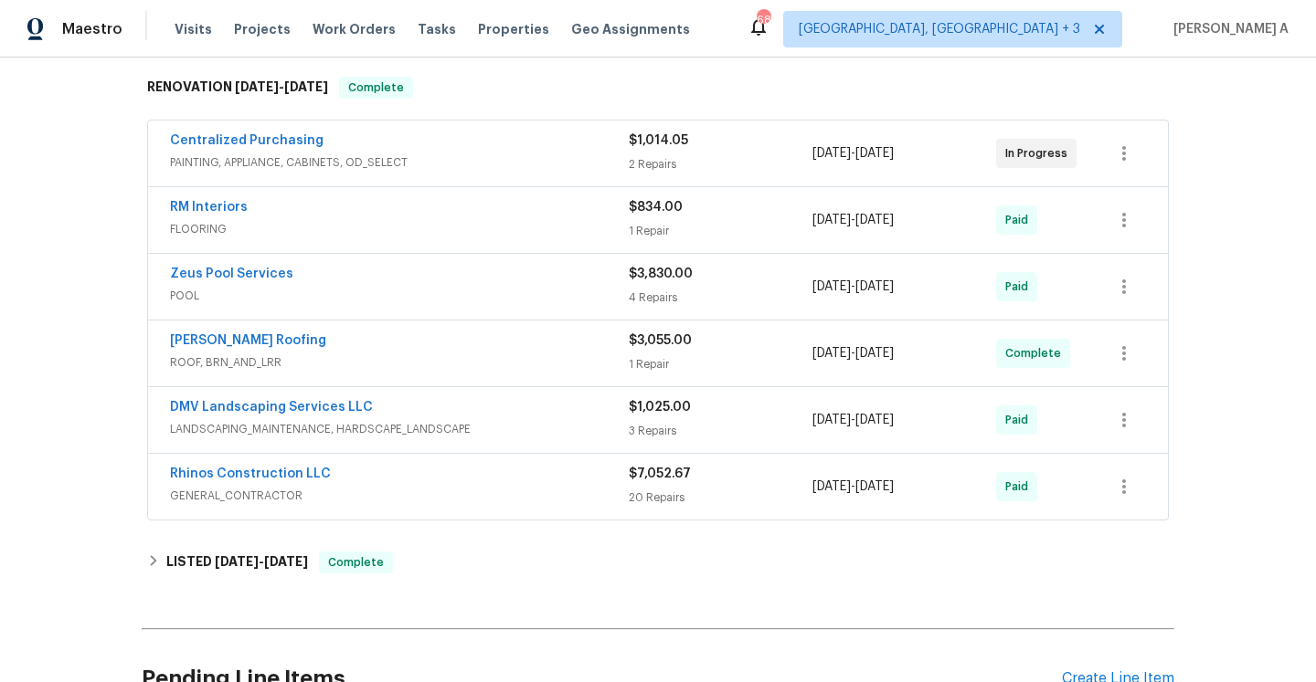
scroll to position [144, 0]
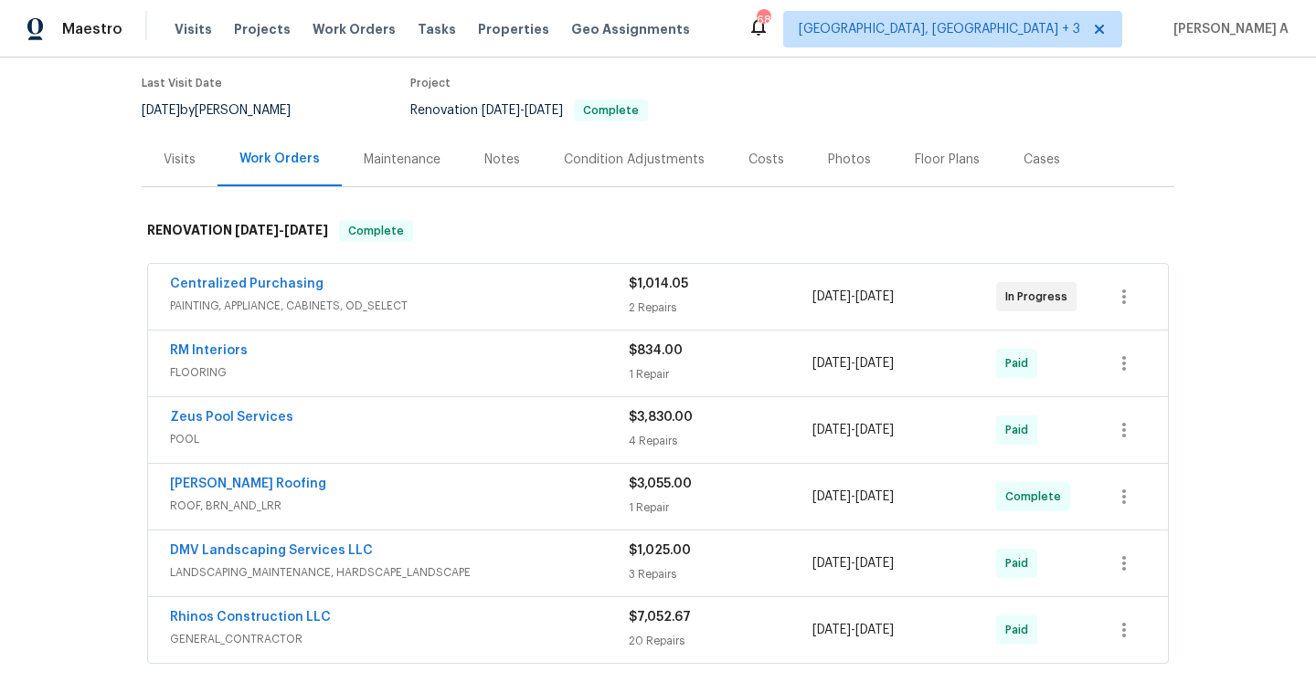
click at [185, 151] on div "Visits" at bounding box center [180, 160] width 32 height 18
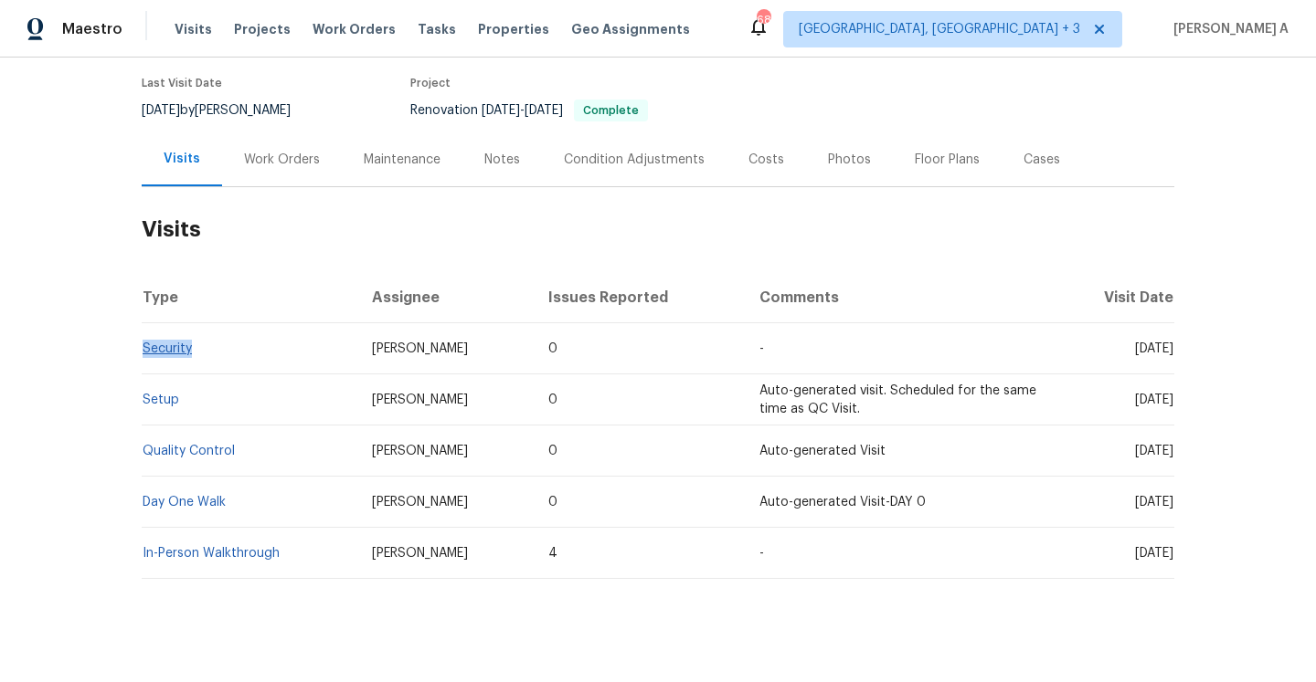
drag, startPoint x: 206, startPoint y: 354, endPoint x: 146, endPoint y: 352, distance: 60.4
click at [146, 352] on td "Security" at bounding box center [250, 348] width 216 height 51
copy link "Security"
click at [171, 348] on link "Security" at bounding box center [167, 349] width 49 height 13
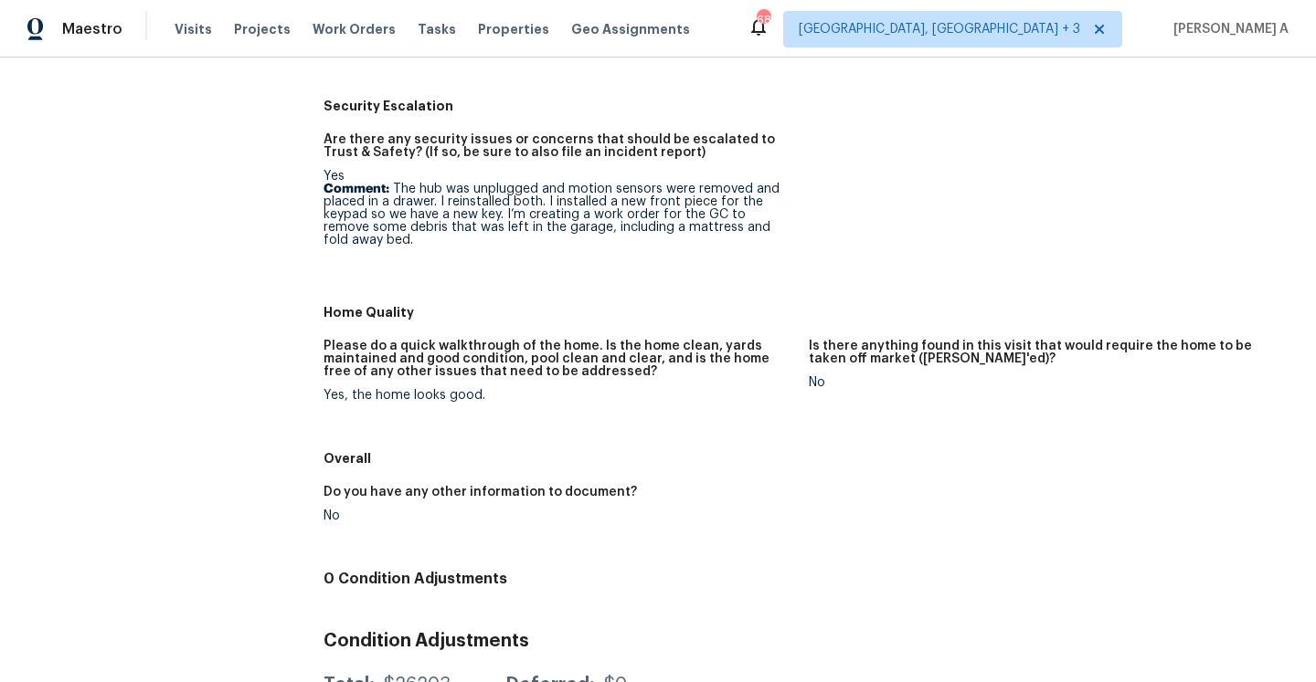
scroll to position [608, 0]
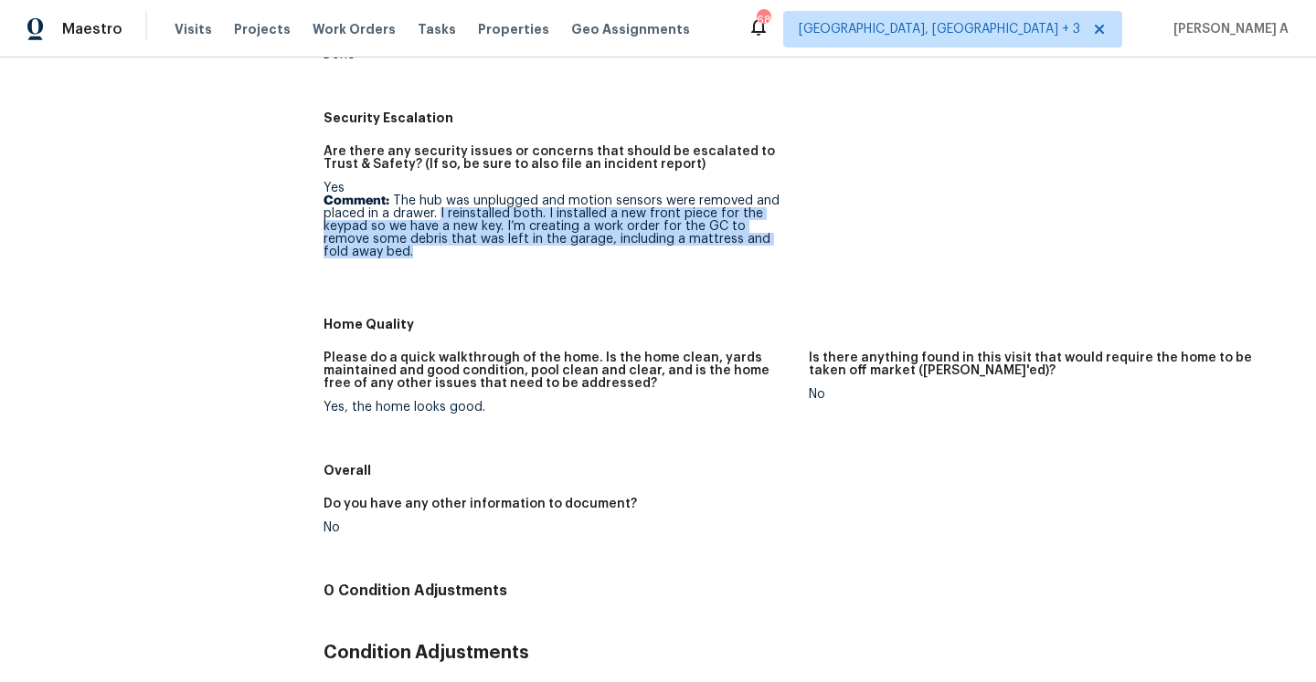
drag, startPoint x: 440, startPoint y: 210, endPoint x: 443, endPoint y: 249, distance: 39.4
click at [443, 249] on p "Comment: The hub was unplugged and motion sensors were removed and placed in a …" at bounding box center [558, 227] width 471 height 64
copy p "I reinstalled both. I installed a new front piece for the keypad so we have a n…"
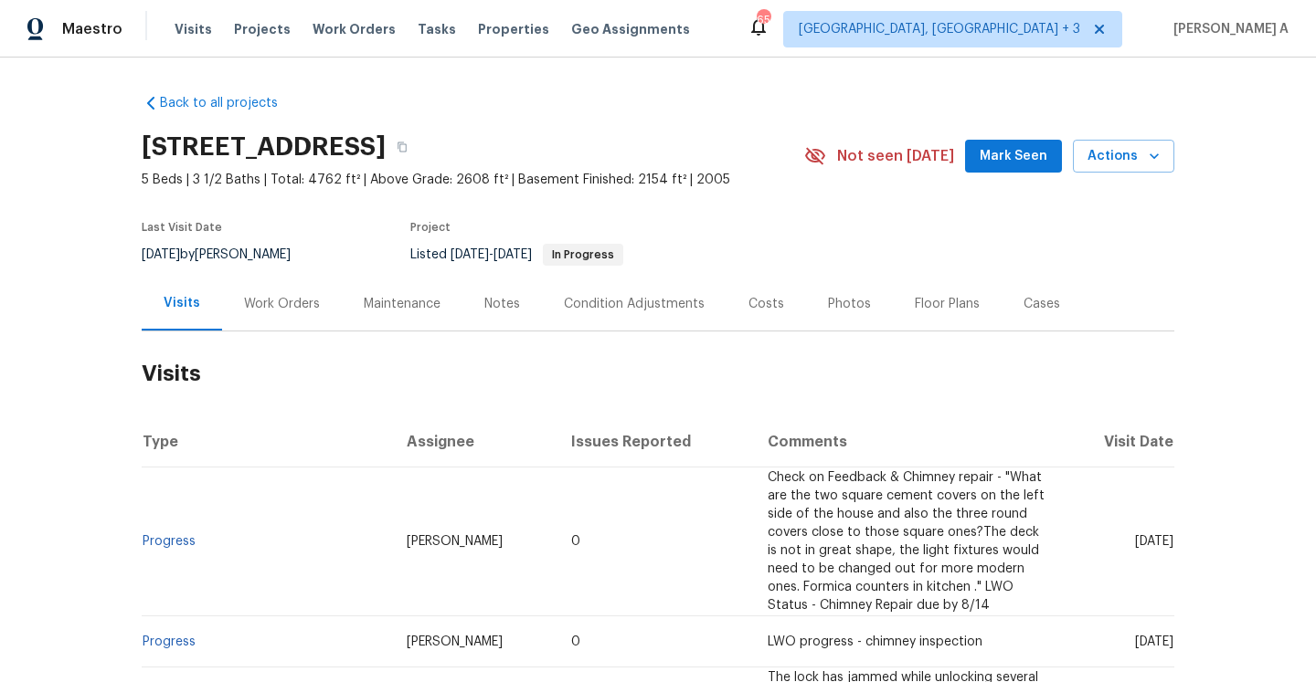
click at [172, 532] on td "Progress" at bounding box center [267, 542] width 250 height 149
click at [173, 535] on link "Progress" at bounding box center [169, 541] width 53 height 13
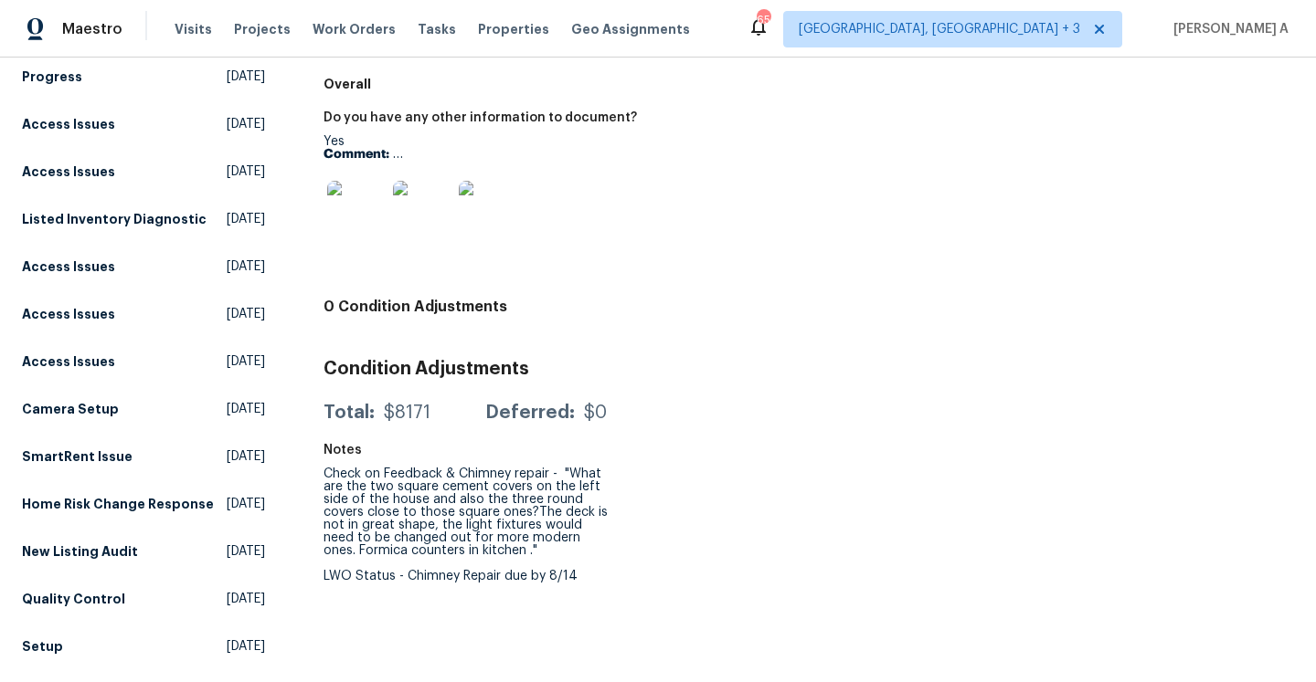
scroll to position [210, 0]
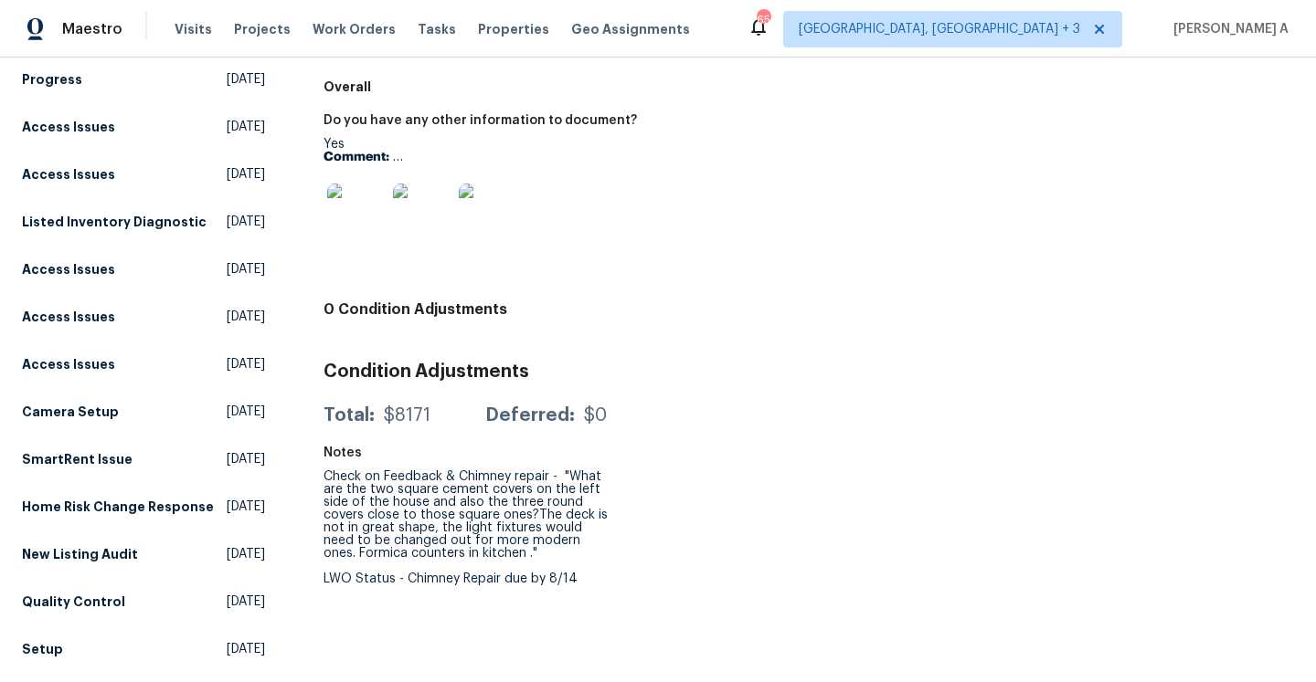
click at [333, 218] on img at bounding box center [356, 213] width 58 height 58
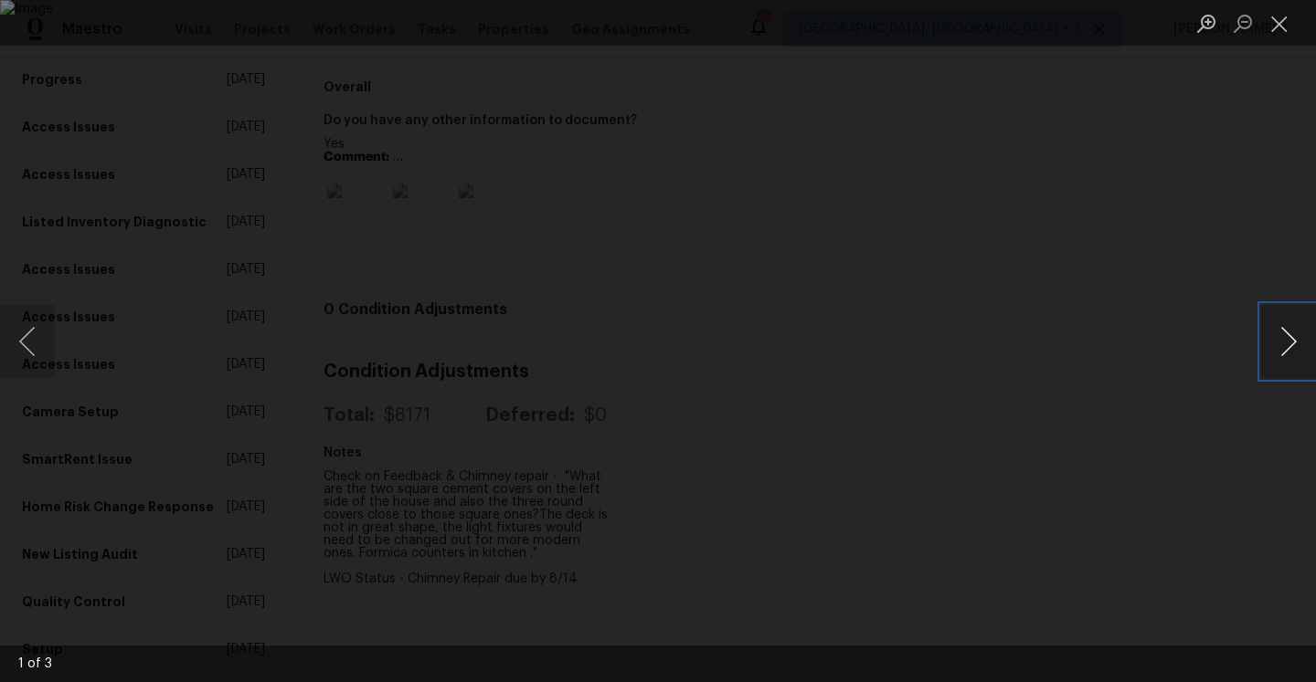
click at [1286, 335] on button "Next image" at bounding box center [1288, 341] width 55 height 73
click at [1216, 270] on div "Lightbox" at bounding box center [658, 341] width 1316 height 682
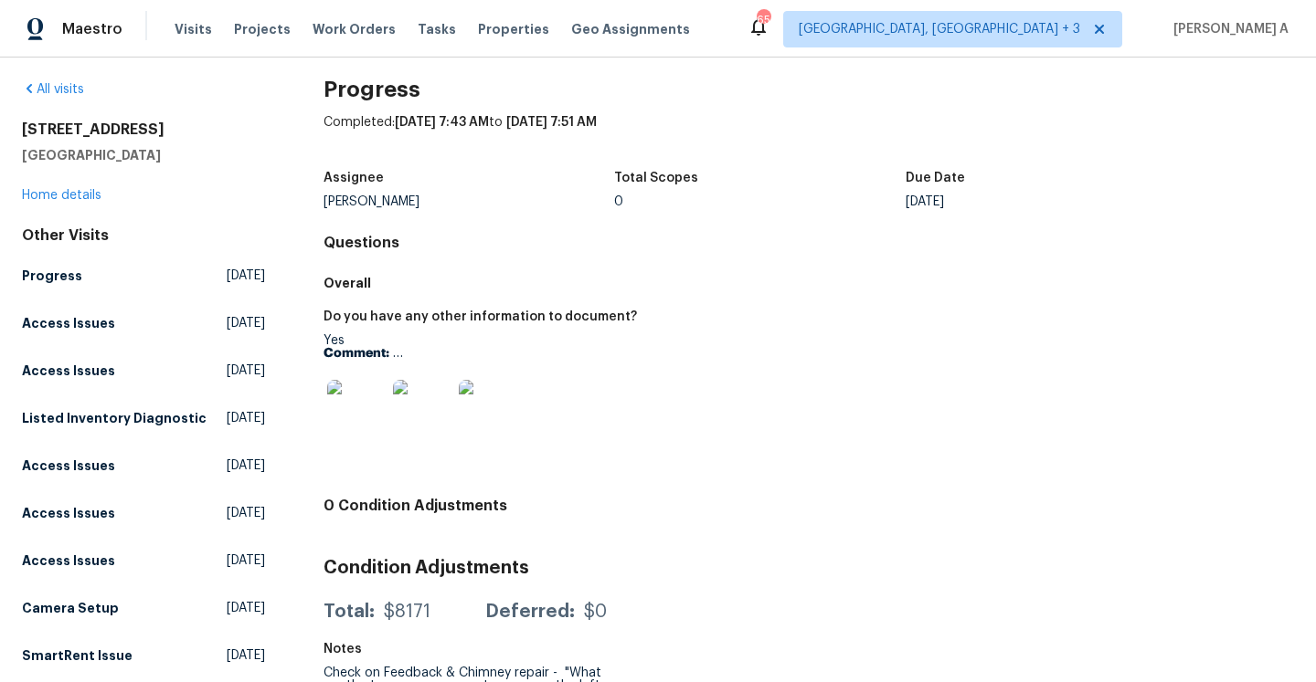
scroll to position [0, 0]
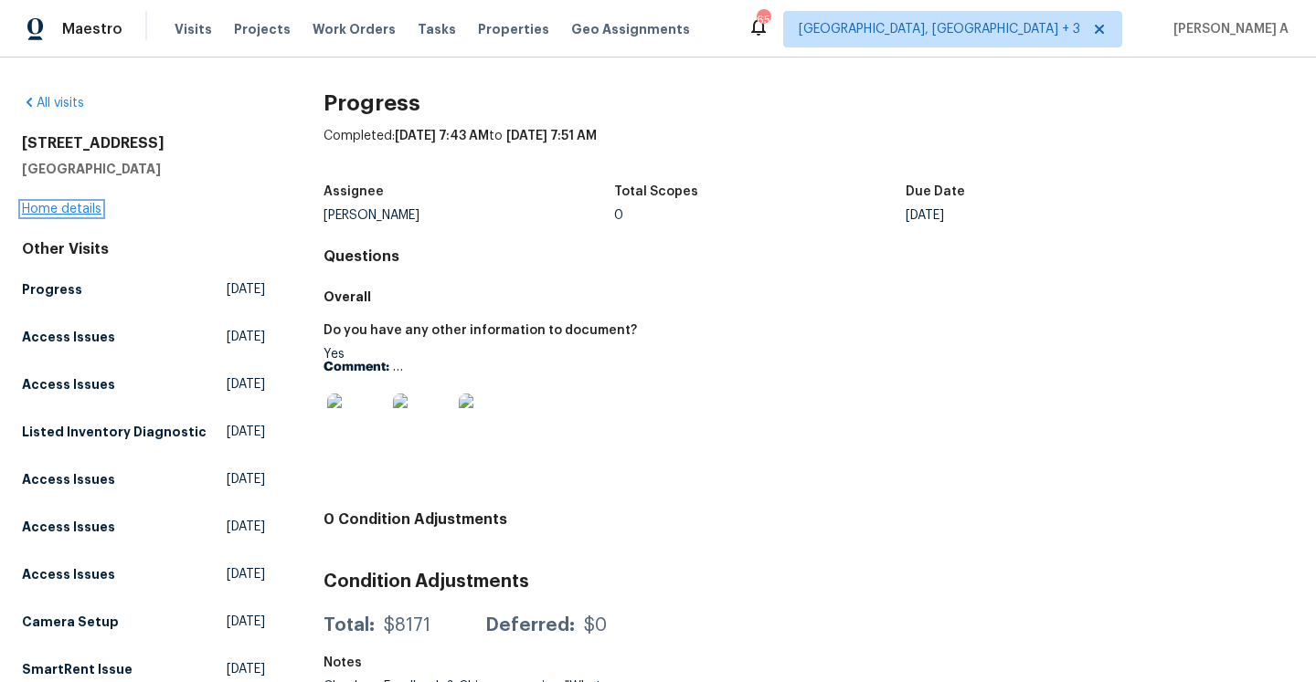
click at [79, 207] on link "Home details" at bounding box center [61, 209] width 79 height 13
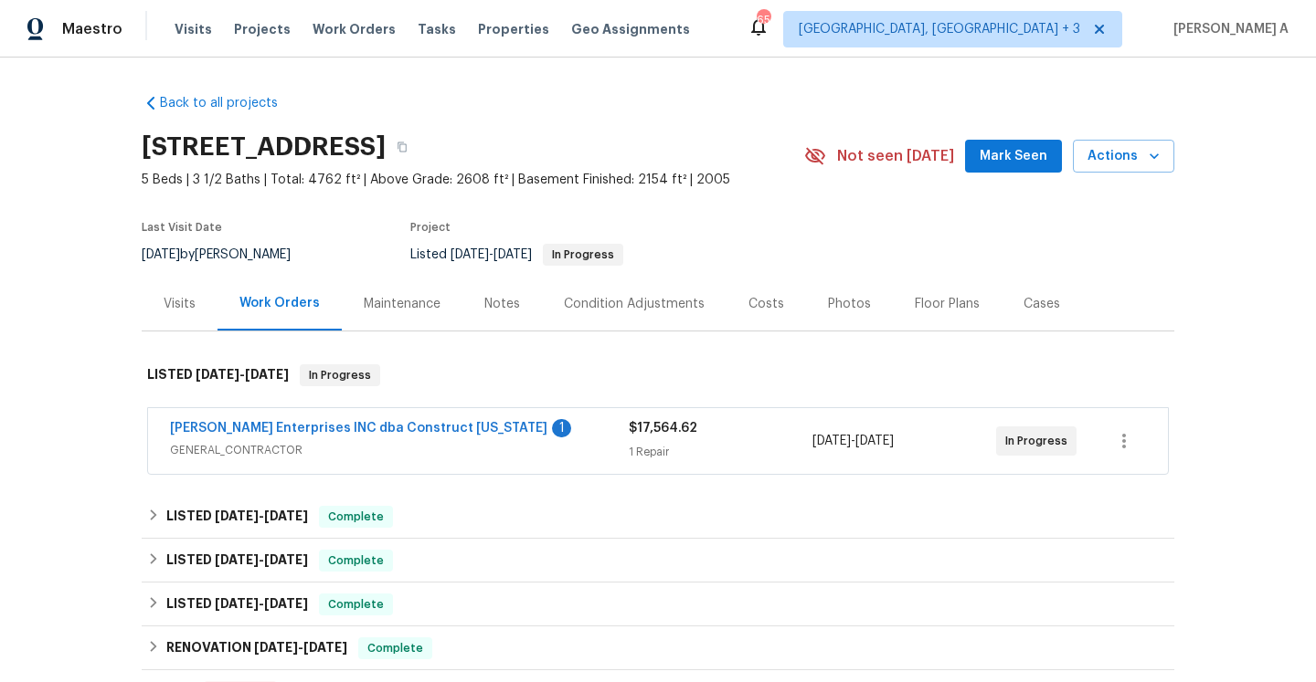
click at [394, 455] on span "GENERAL_CONTRACTOR" at bounding box center [399, 450] width 459 height 18
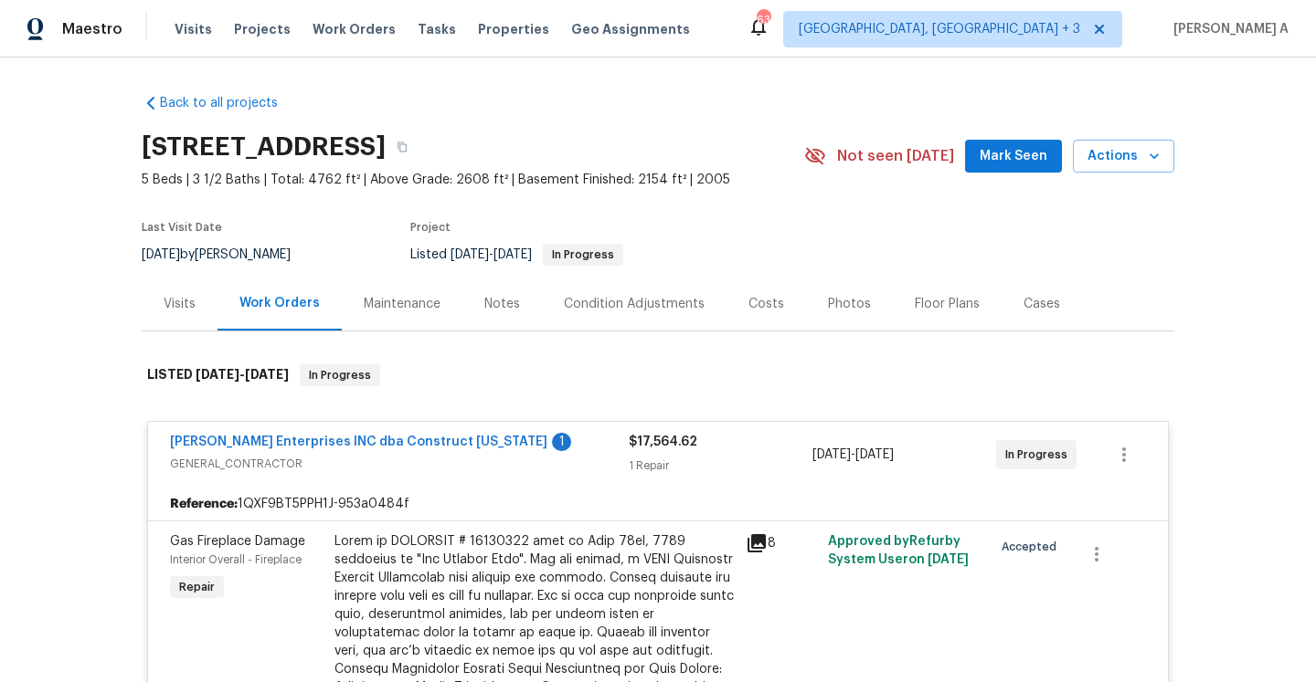
click at [562, 450] on div "Strick Enterprises INC dba Construct Ohio 1" at bounding box center [399, 444] width 459 height 22
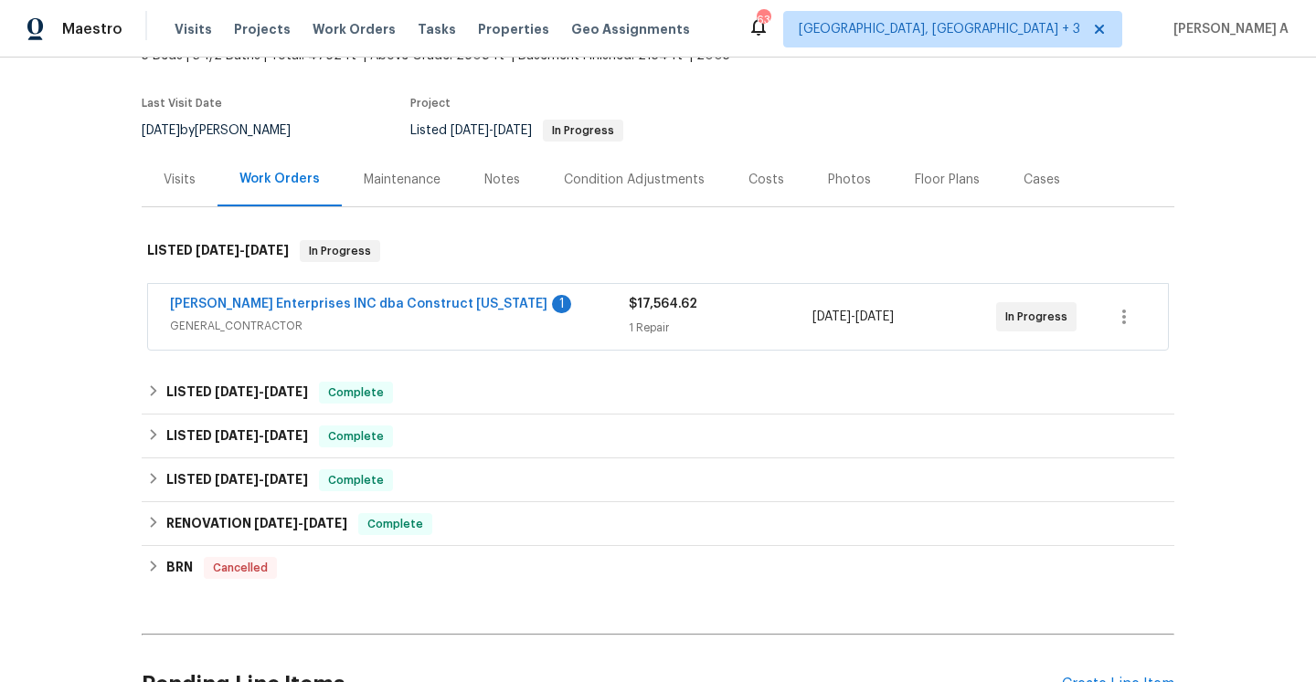
scroll to position [136, 0]
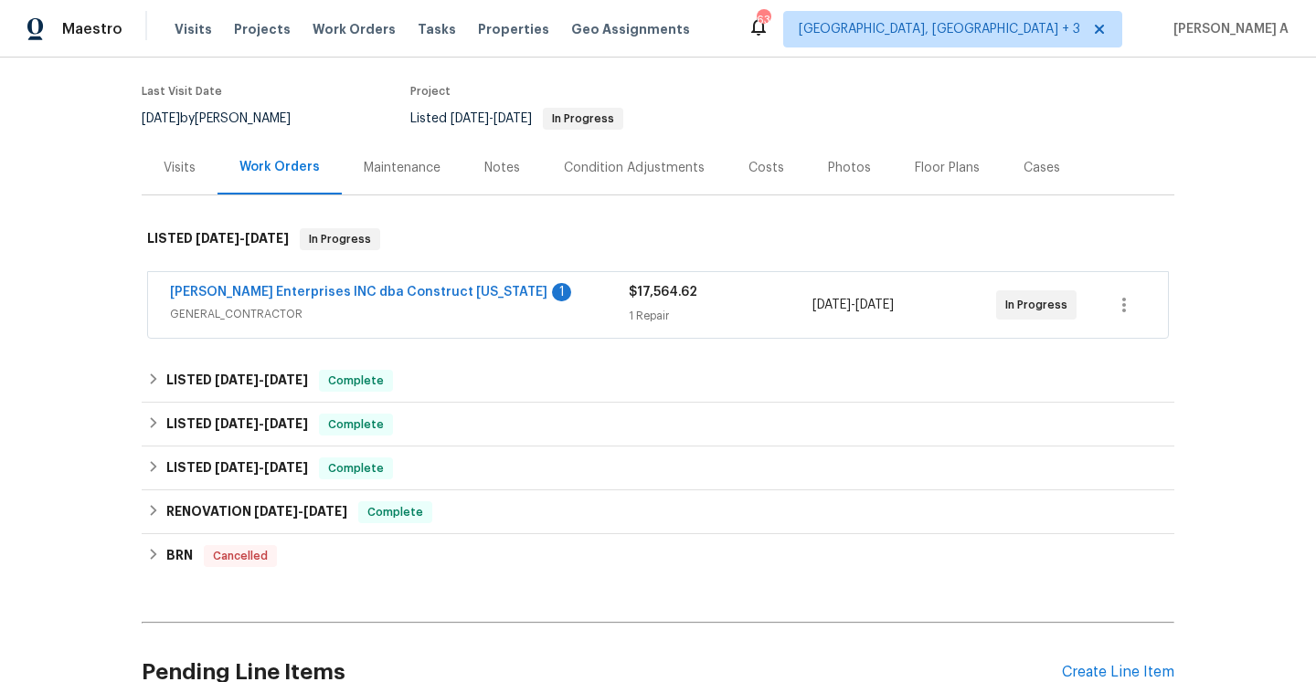
click at [480, 298] on div "Strick Enterprises INC dba Construct Ohio 1" at bounding box center [399, 294] width 459 height 22
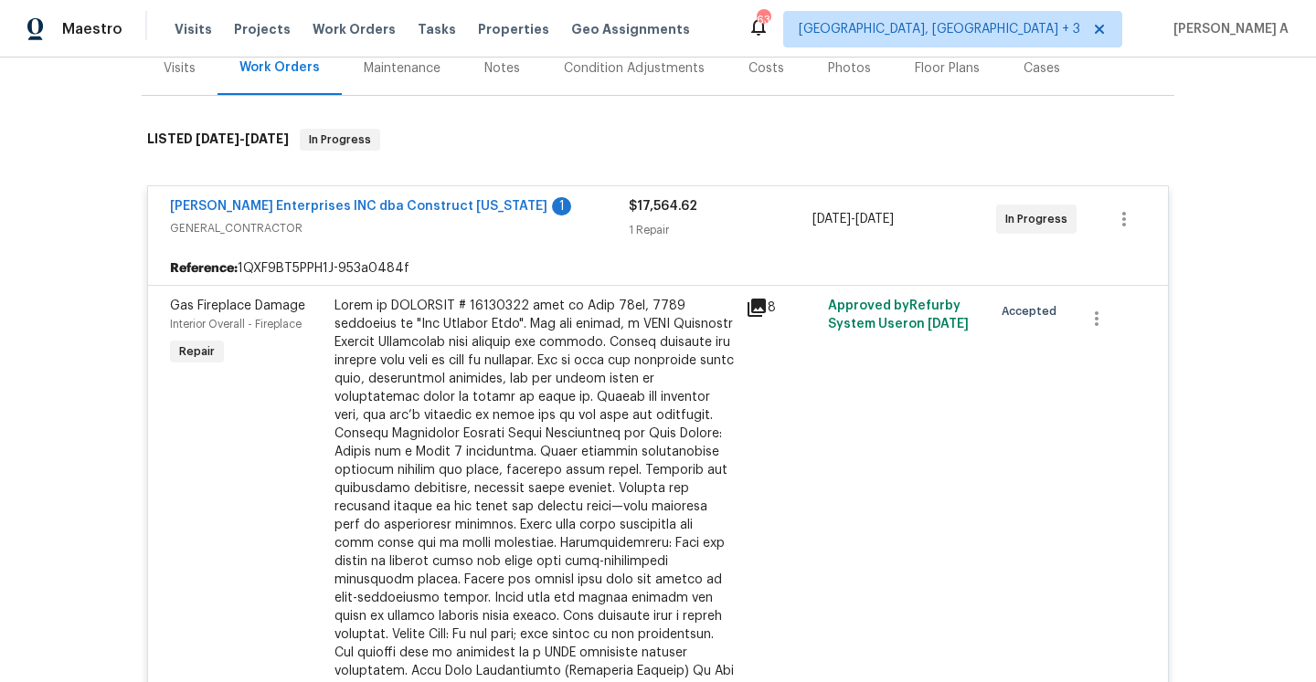
scroll to position [200, 0]
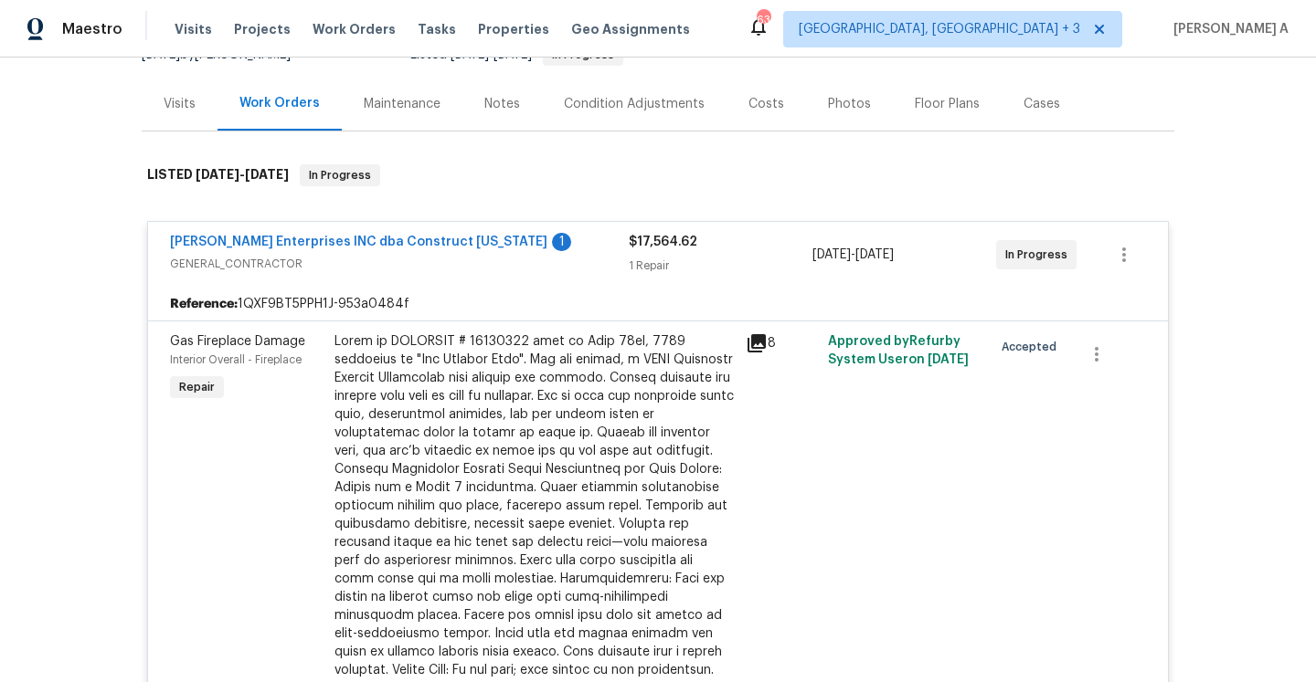
click at [491, 257] on span "GENERAL_CONTRACTOR" at bounding box center [399, 264] width 459 height 18
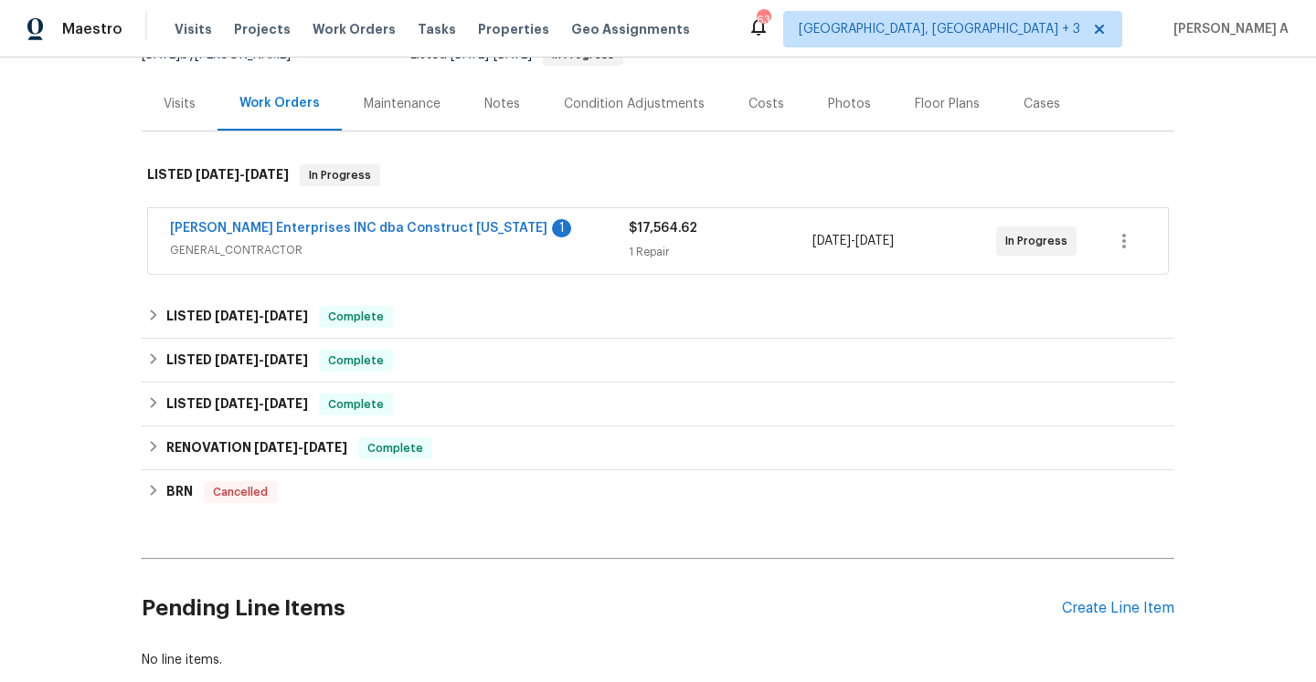
click at [188, 105] on div "Visits" at bounding box center [180, 104] width 32 height 18
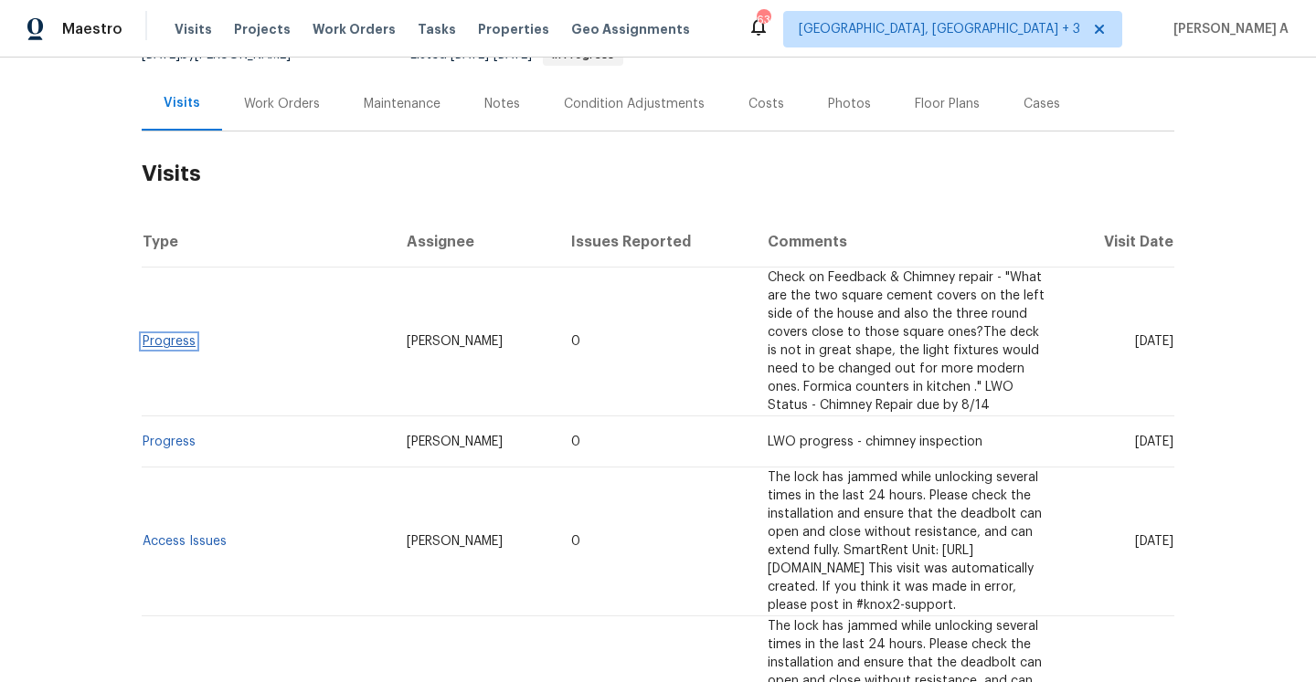
click at [192, 335] on link "Progress" at bounding box center [169, 341] width 53 height 13
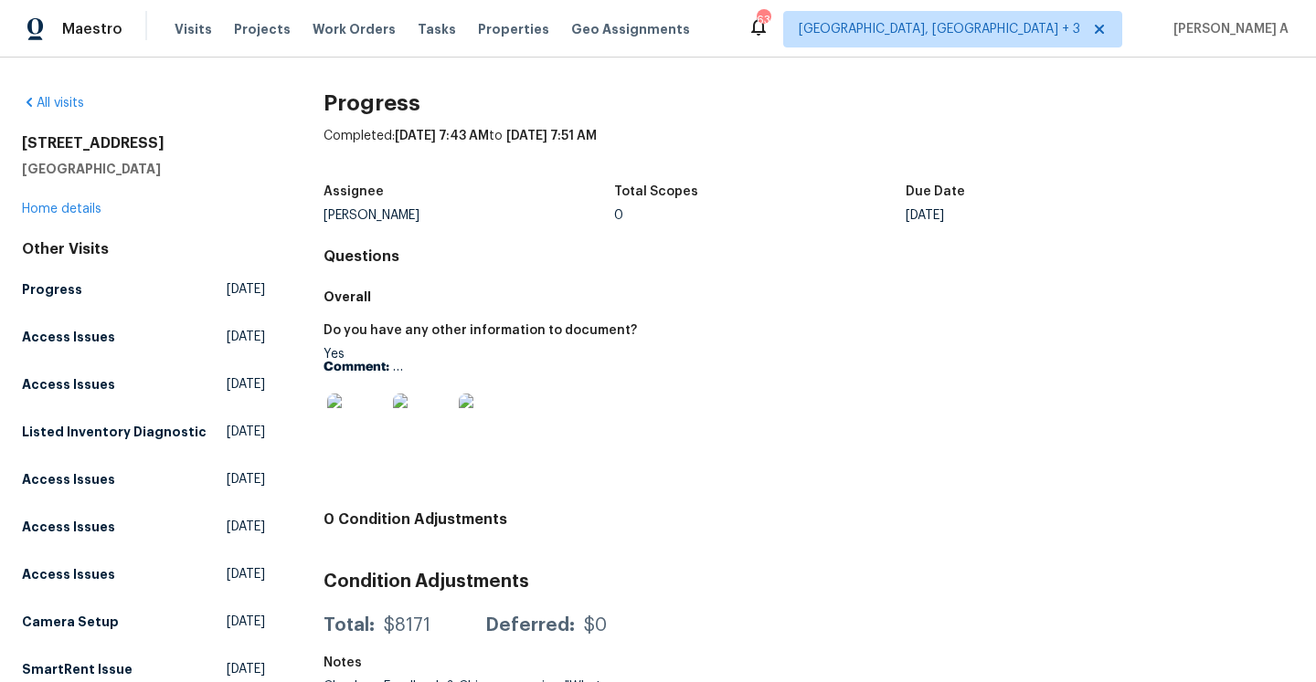
click at [364, 410] on img at bounding box center [356, 423] width 58 height 58
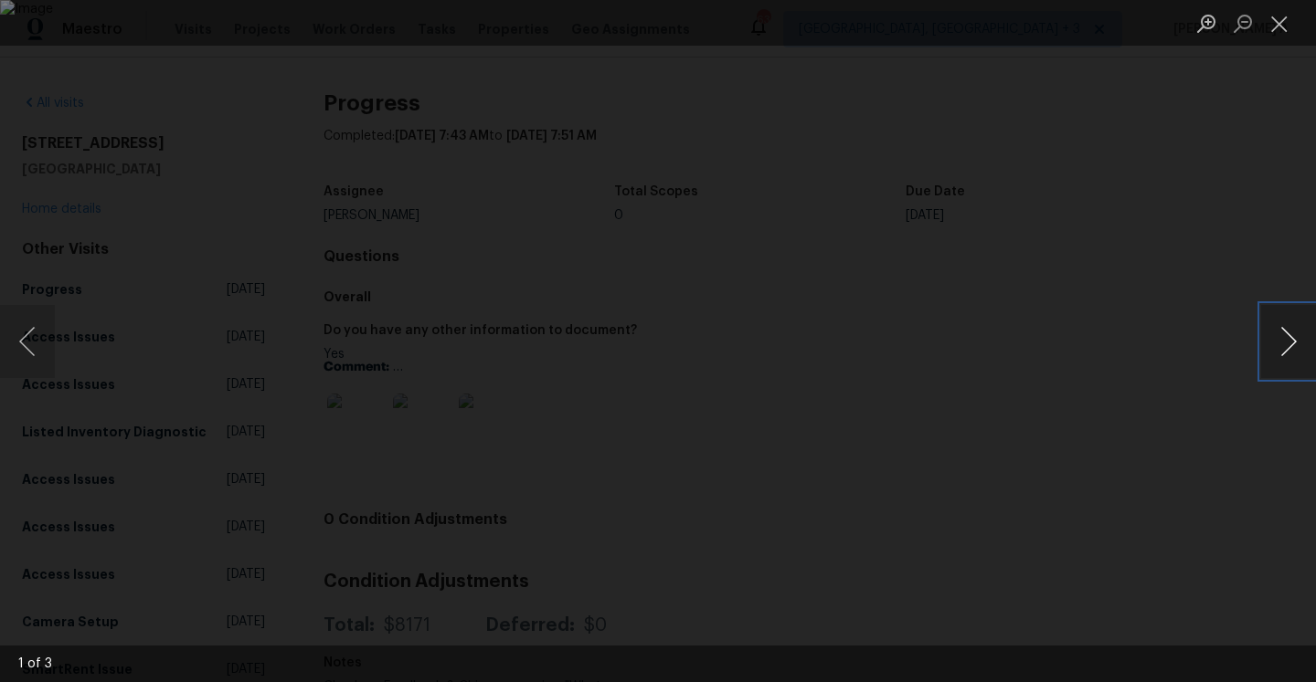
click at [1293, 358] on button "Next image" at bounding box center [1288, 341] width 55 height 73
click at [1289, 357] on button "Next image" at bounding box center [1288, 341] width 55 height 73
click at [1222, 217] on div "Lightbox" at bounding box center [658, 341] width 1316 height 682
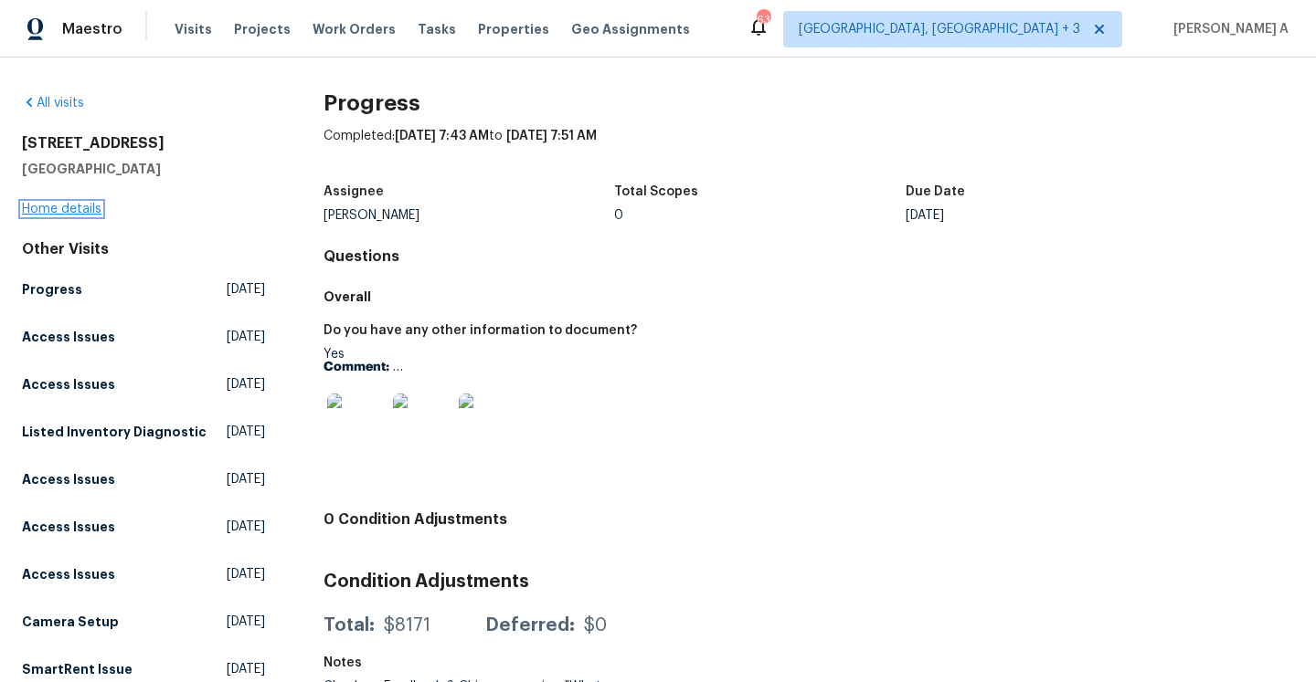
click at [76, 205] on link "Home details" at bounding box center [61, 209] width 79 height 13
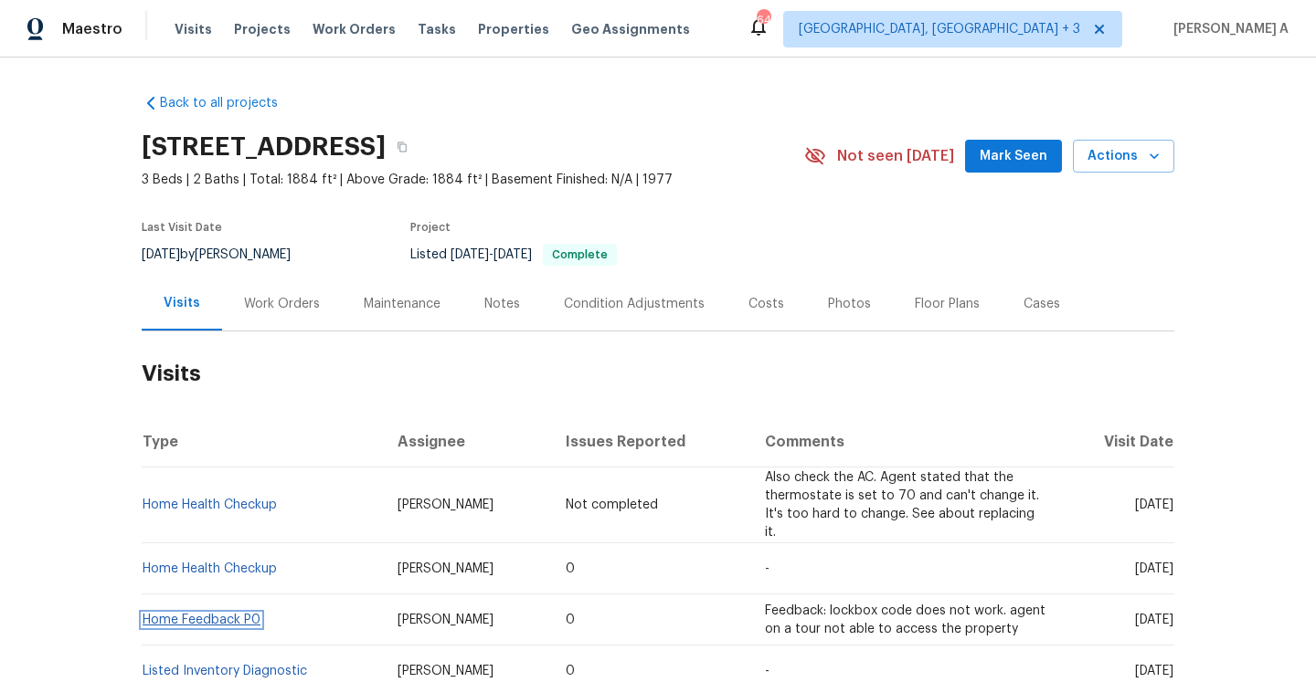
click at [242, 614] on link "Home Feedback P0" at bounding box center [202, 620] width 118 height 13
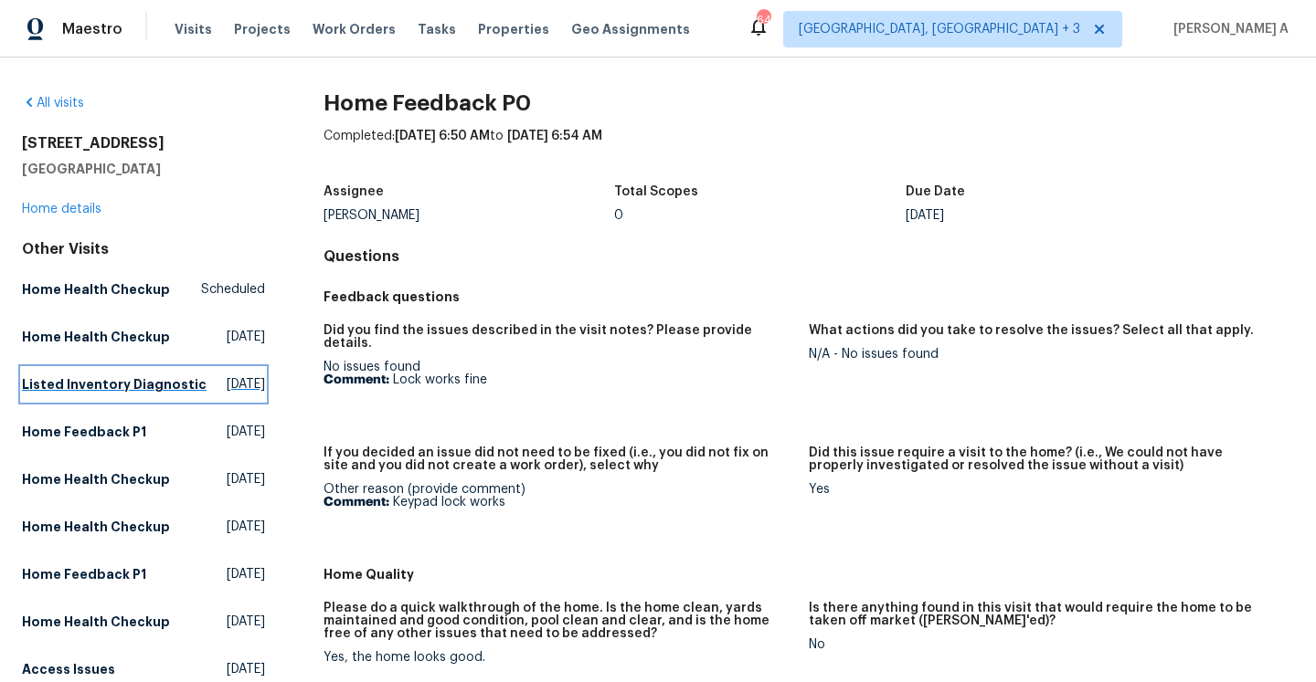
click at [227, 394] on span "[DATE]" at bounding box center [246, 385] width 38 height 18
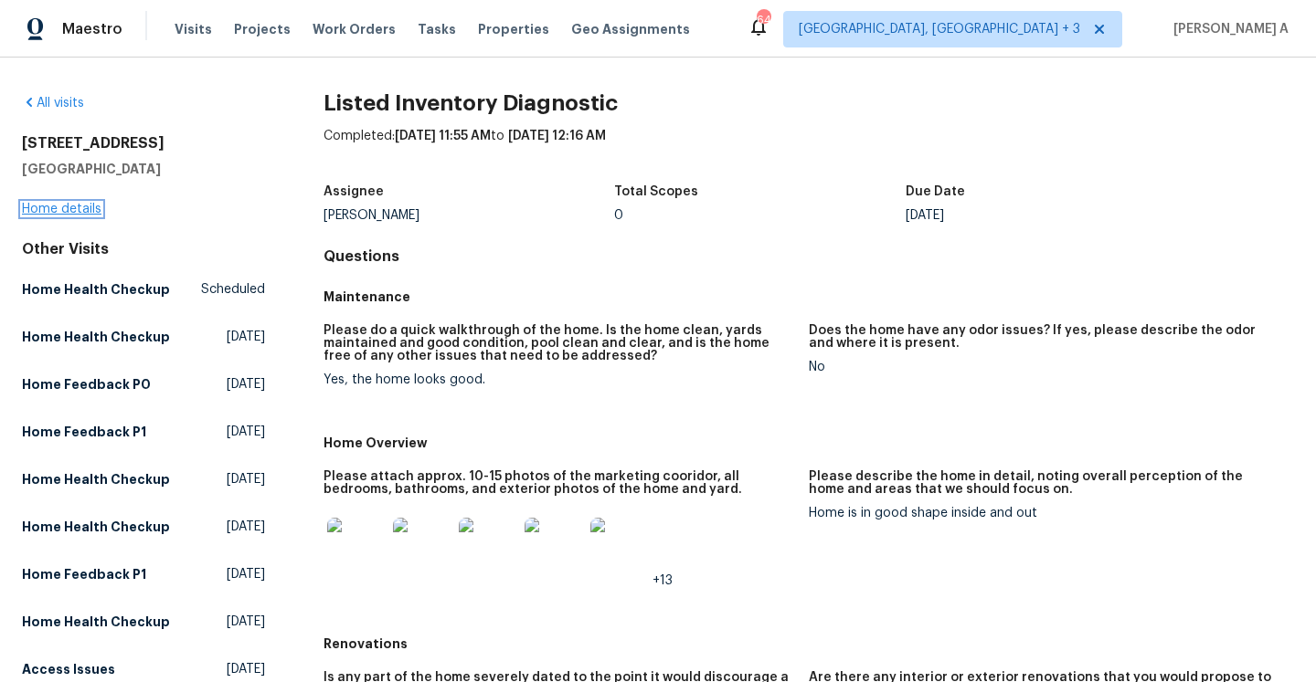
click at [66, 206] on link "Home details" at bounding box center [61, 209] width 79 height 13
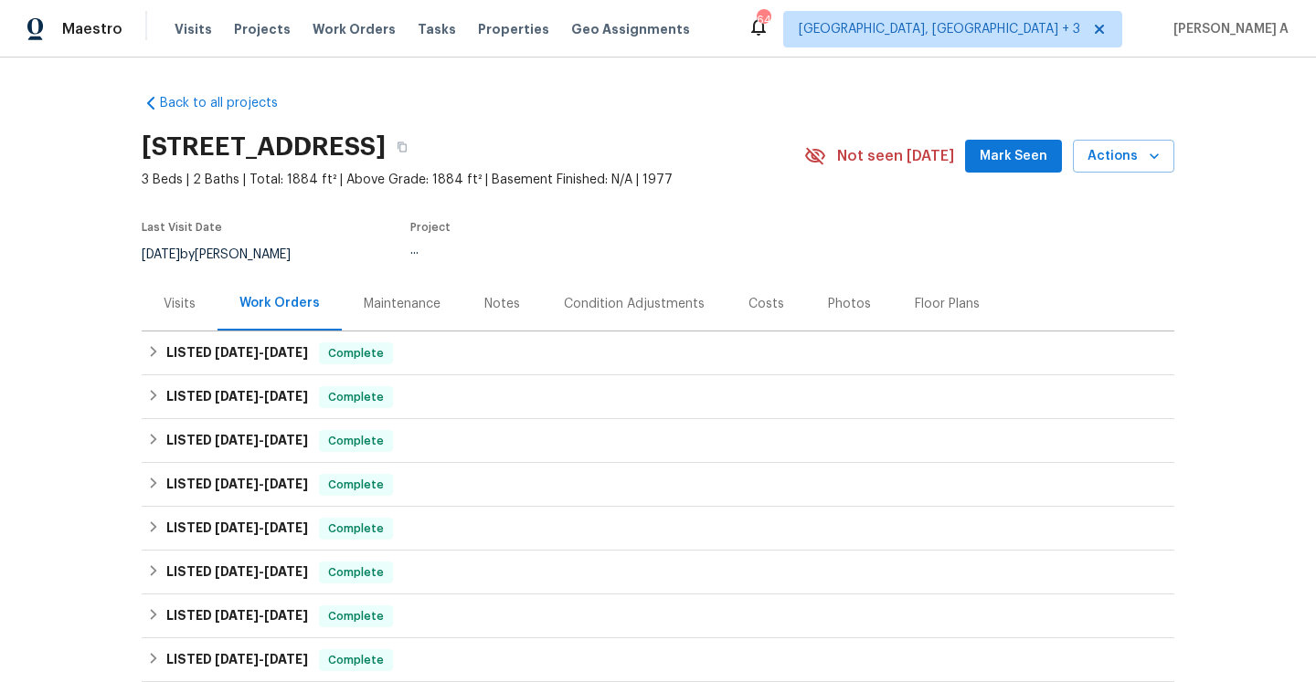
click at [180, 302] on div "Visits" at bounding box center [180, 304] width 32 height 18
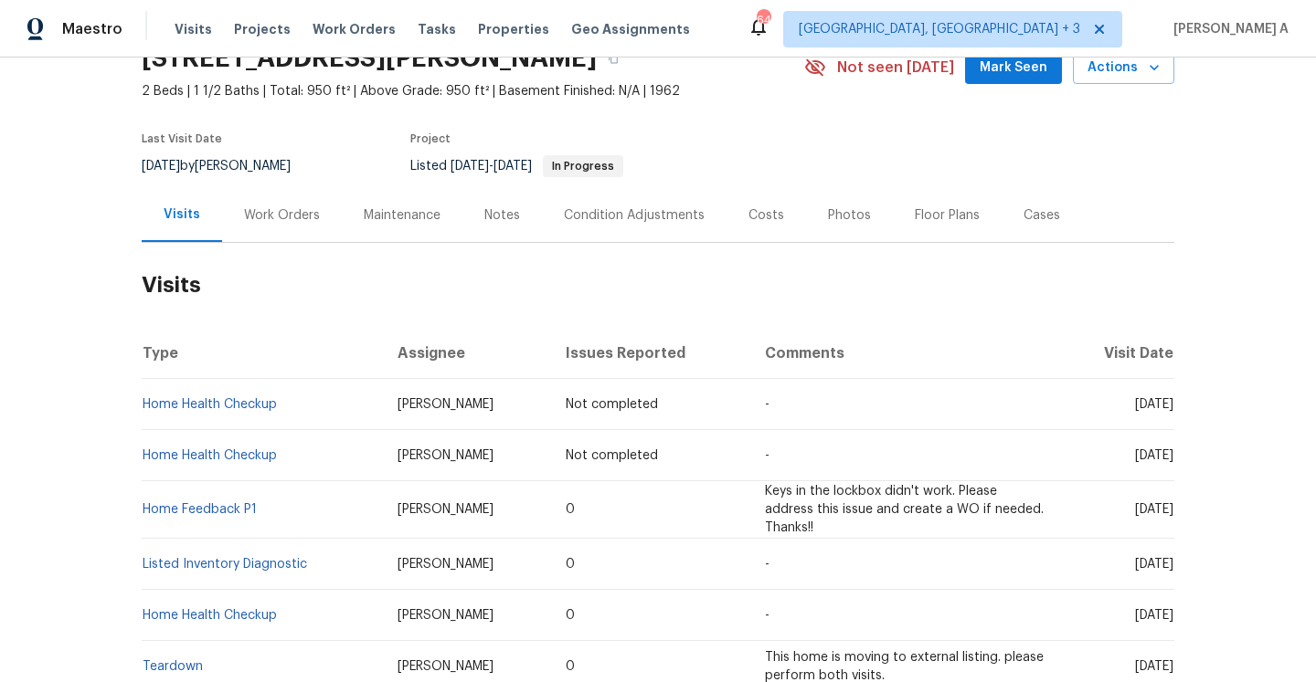
scroll to position [96, 0]
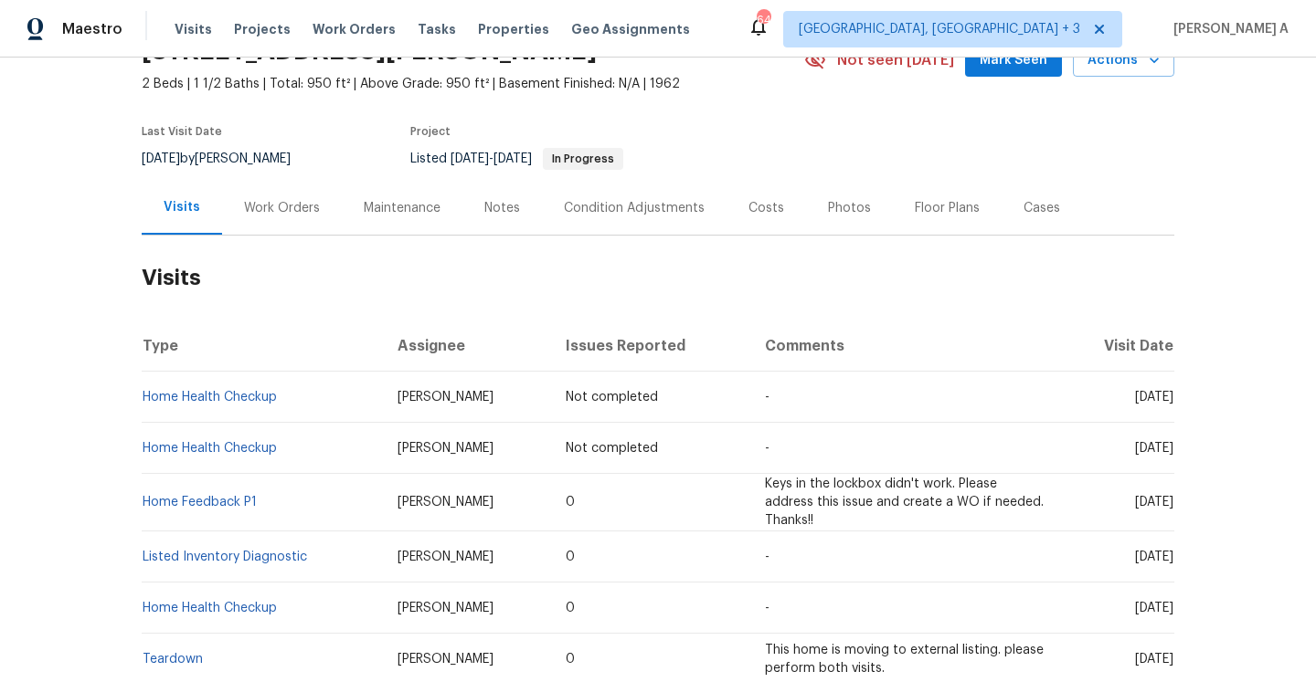
click at [231, 492] on td "Home Feedback P1" at bounding box center [262, 503] width 241 height 58
click at [231, 496] on link "Home Feedback P1" at bounding box center [200, 502] width 114 height 13
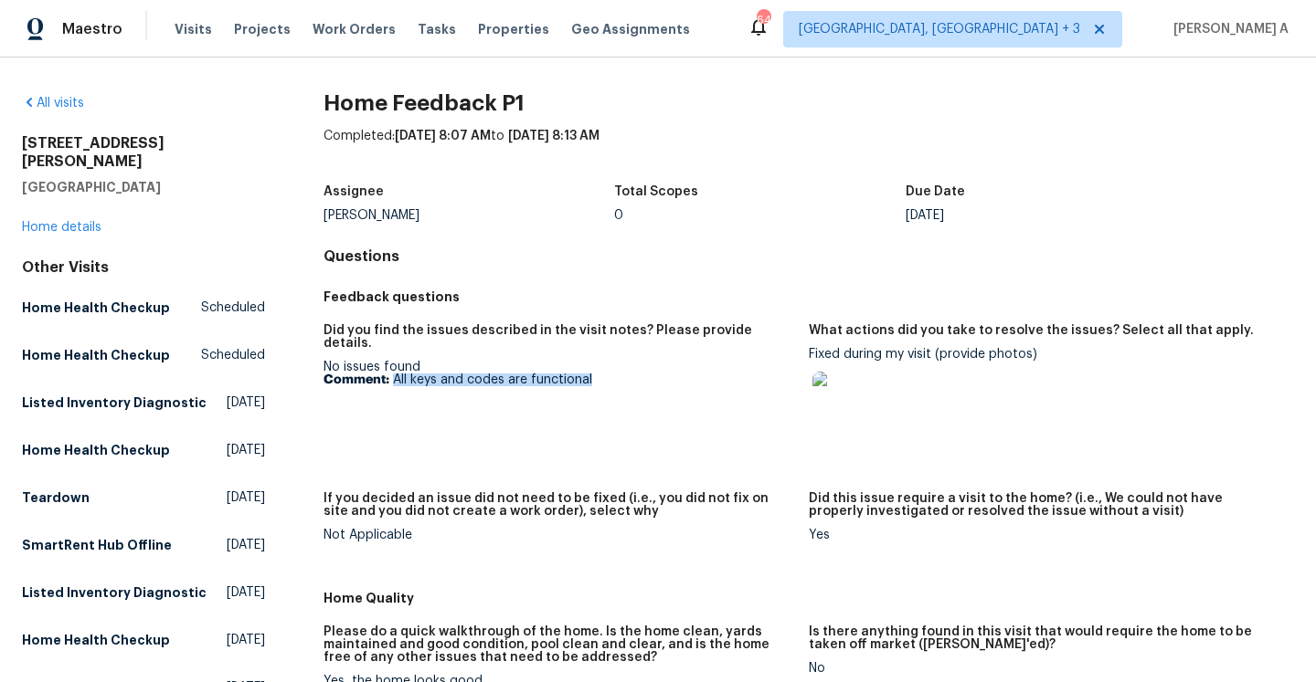
drag, startPoint x: 391, startPoint y: 364, endPoint x: 613, endPoint y: 361, distance: 222.0
click at [613, 374] on p "Comment: All keys and codes are functional" at bounding box center [558, 380] width 471 height 13
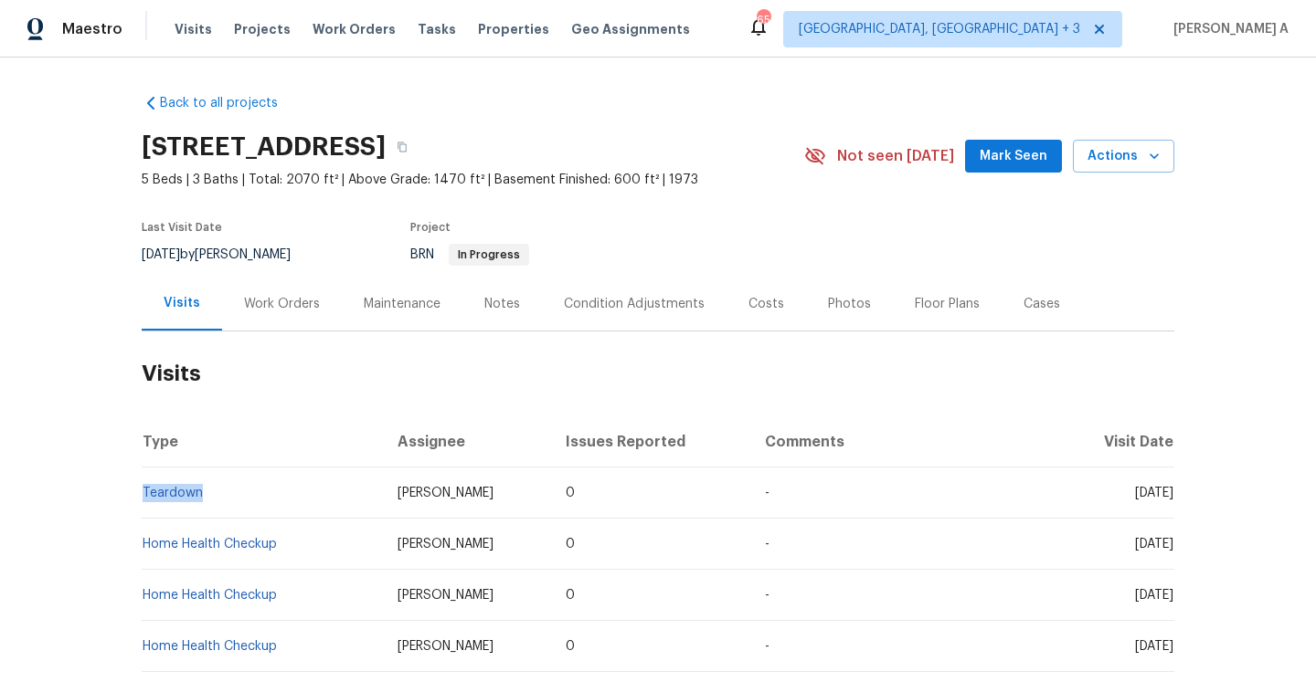
drag, startPoint x: 209, startPoint y: 503, endPoint x: 145, endPoint y: 500, distance: 64.1
click at [145, 500] on td "Teardown" at bounding box center [262, 493] width 241 height 51
copy link "Teardown"
click at [270, 333] on h2 "Visits" at bounding box center [658, 374] width 1032 height 85
click at [270, 306] on div "Work Orders" at bounding box center [282, 304] width 76 height 18
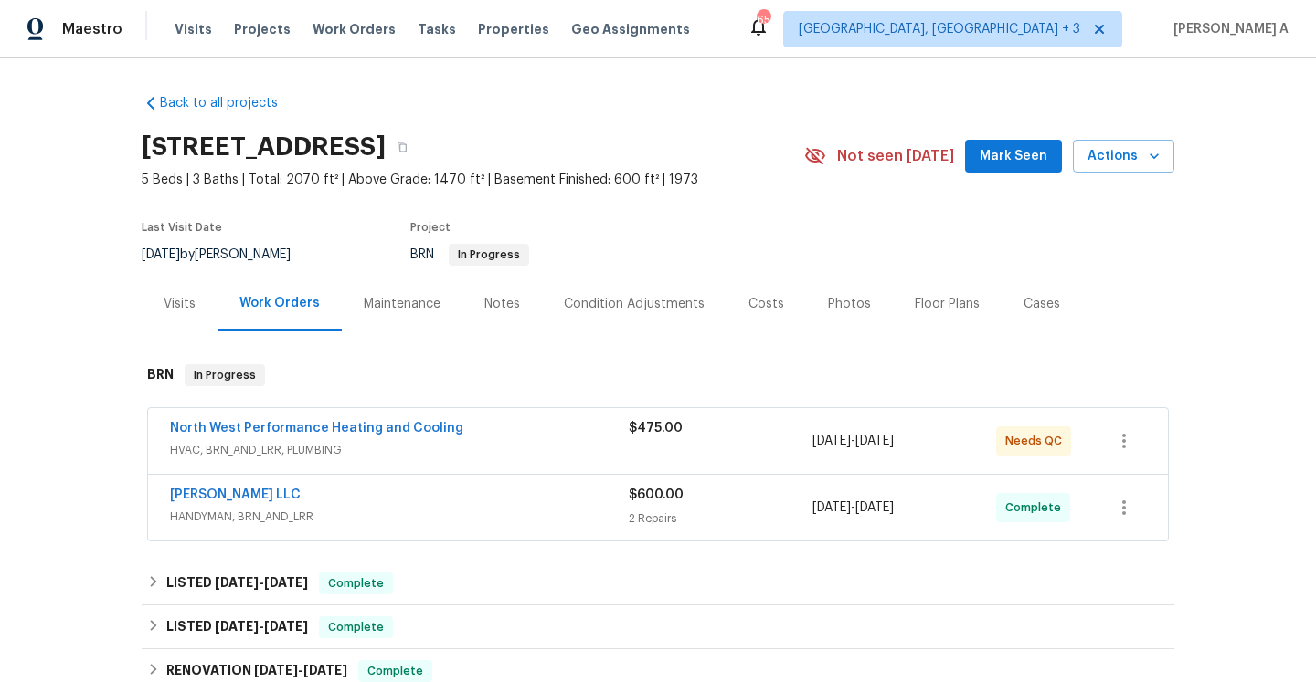
scroll to position [74, 0]
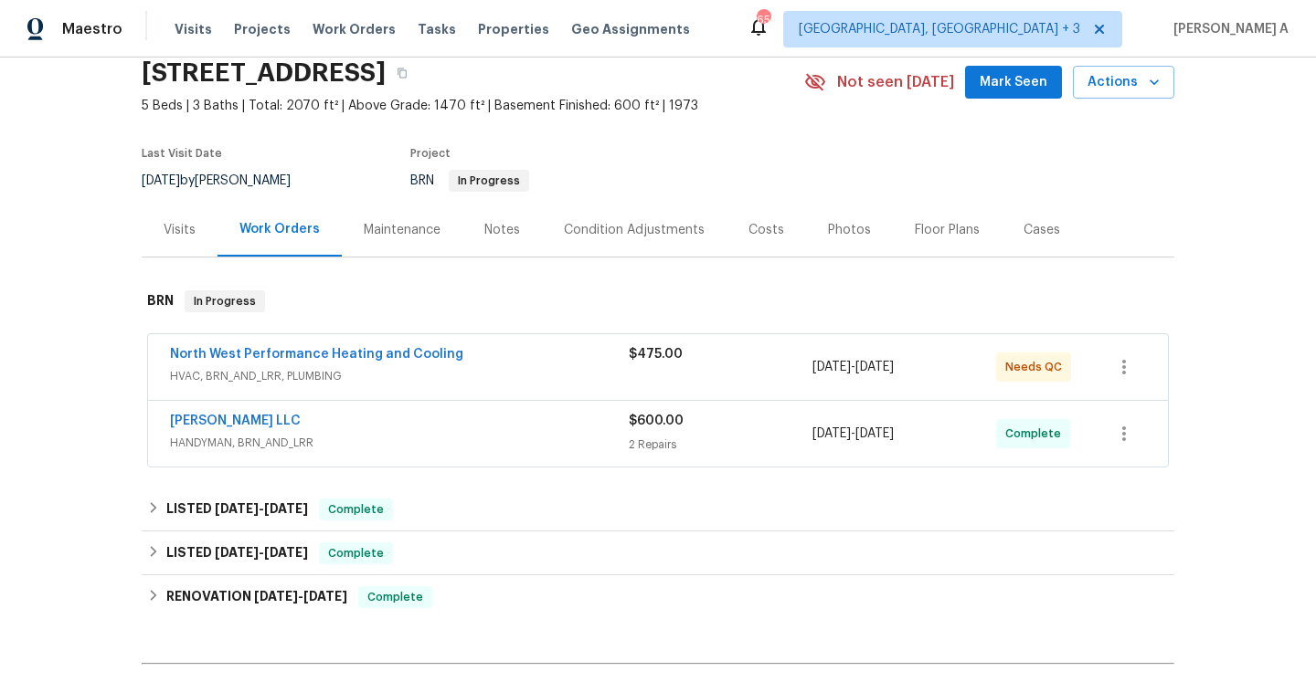
click at [345, 438] on span "HANDYMAN, BRN_AND_LRR" at bounding box center [399, 443] width 459 height 18
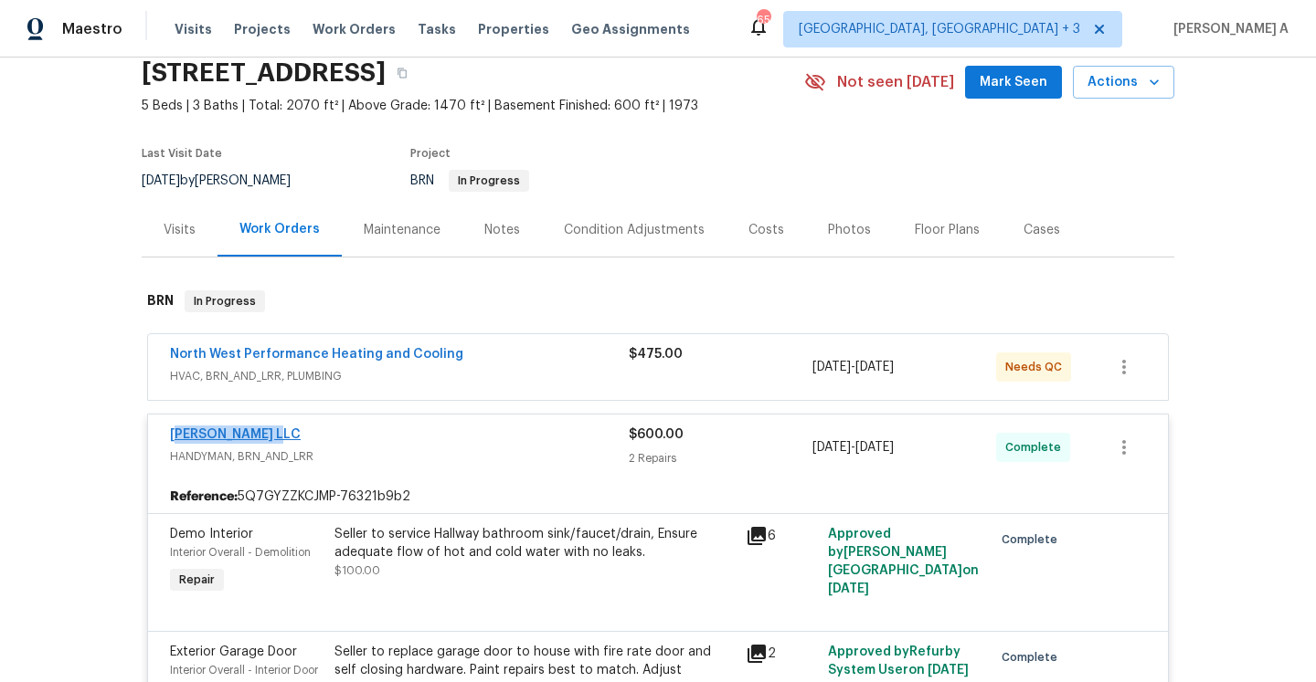
drag, startPoint x: 276, startPoint y: 438, endPoint x: 175, endPoint y: 439, distance: 101.4
click at [175, 439] on div "Tonya Shirk LLC" at bounding box center [399, 437] width 459 height 22
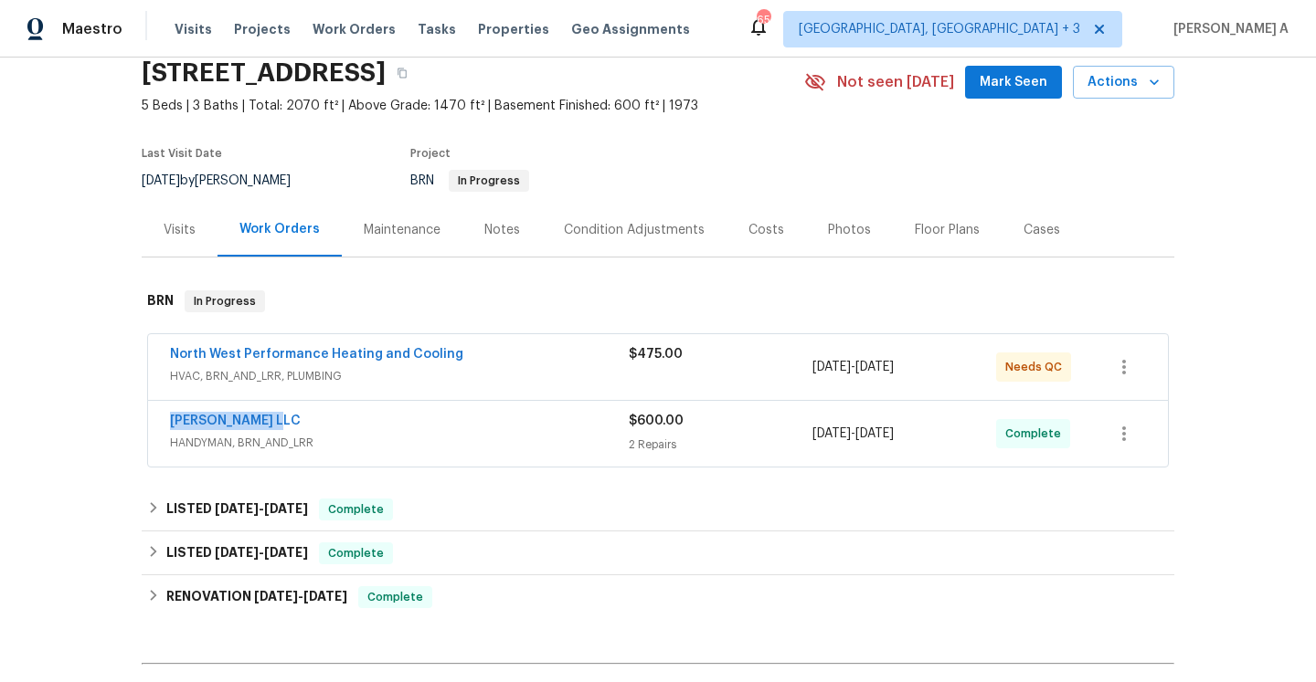
copy link "Tonya Shirk LLC"
click at [355, 437] on span "HANDYMAN, BRN_AND_LRR" at bounding box center [399, 443] width 459 height 18
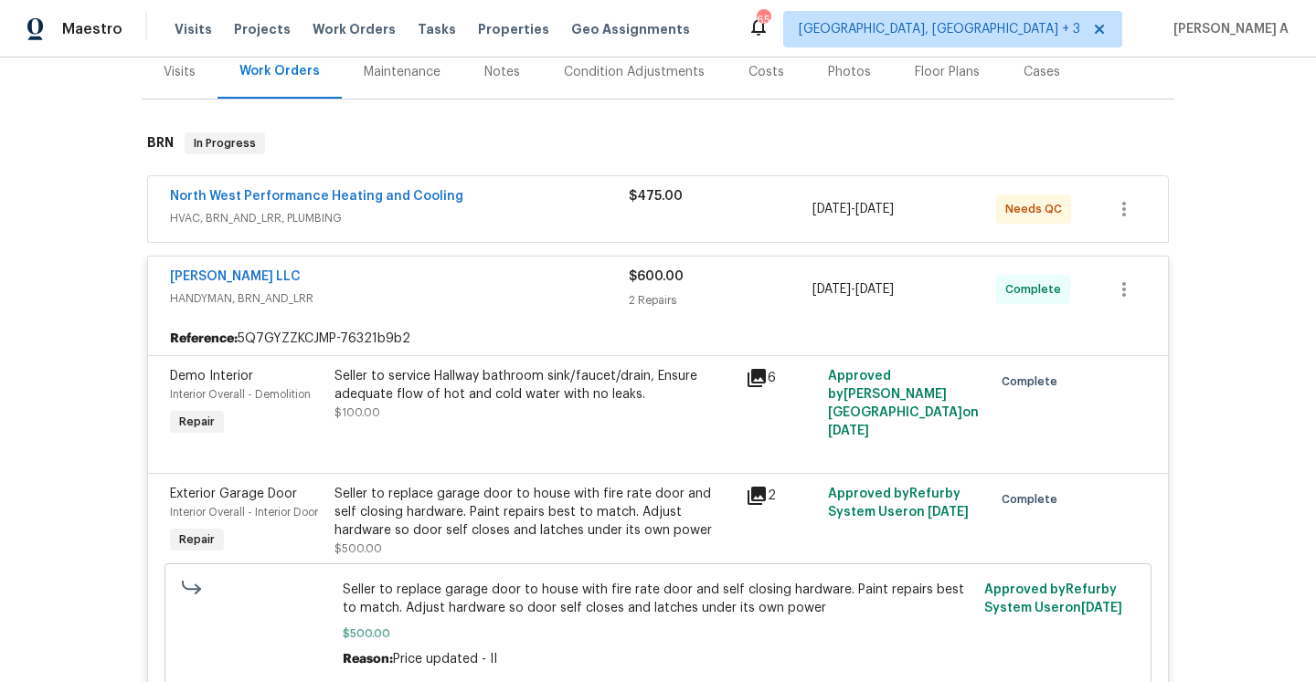
scroll to position [131, 0]
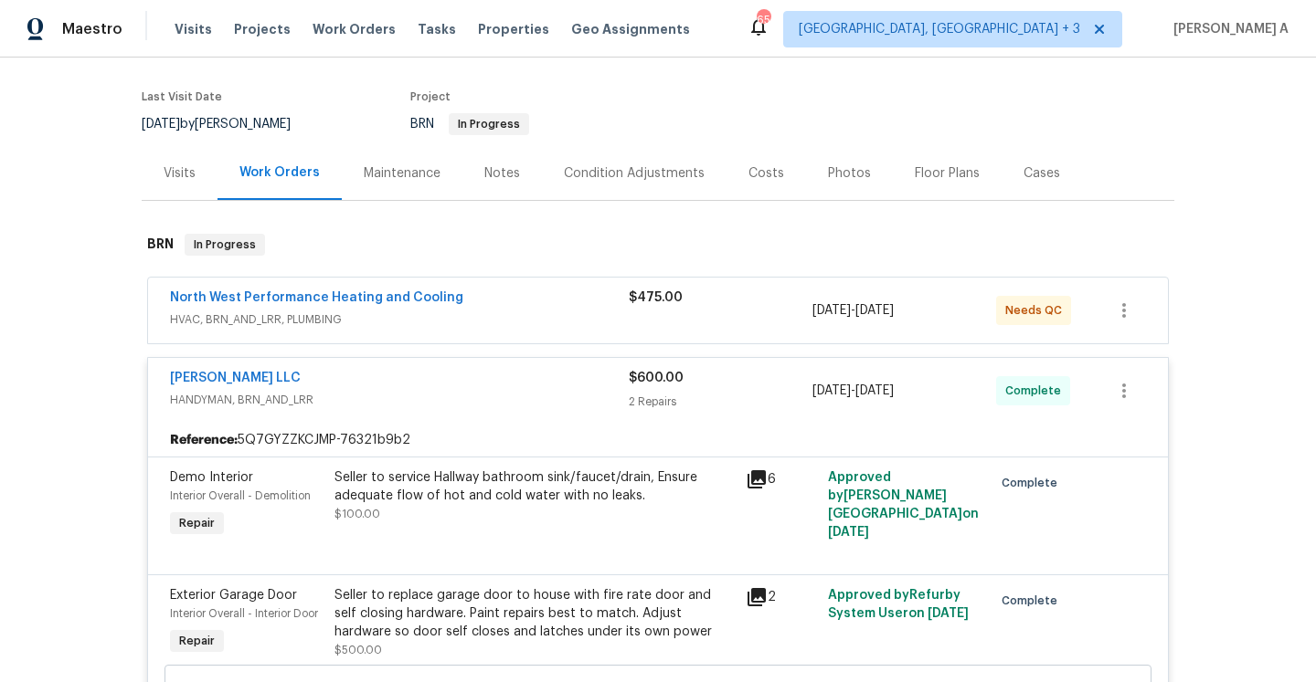
click at [172, 196] on div "Visits" at bounding box center [180, 173] width 76 height 54
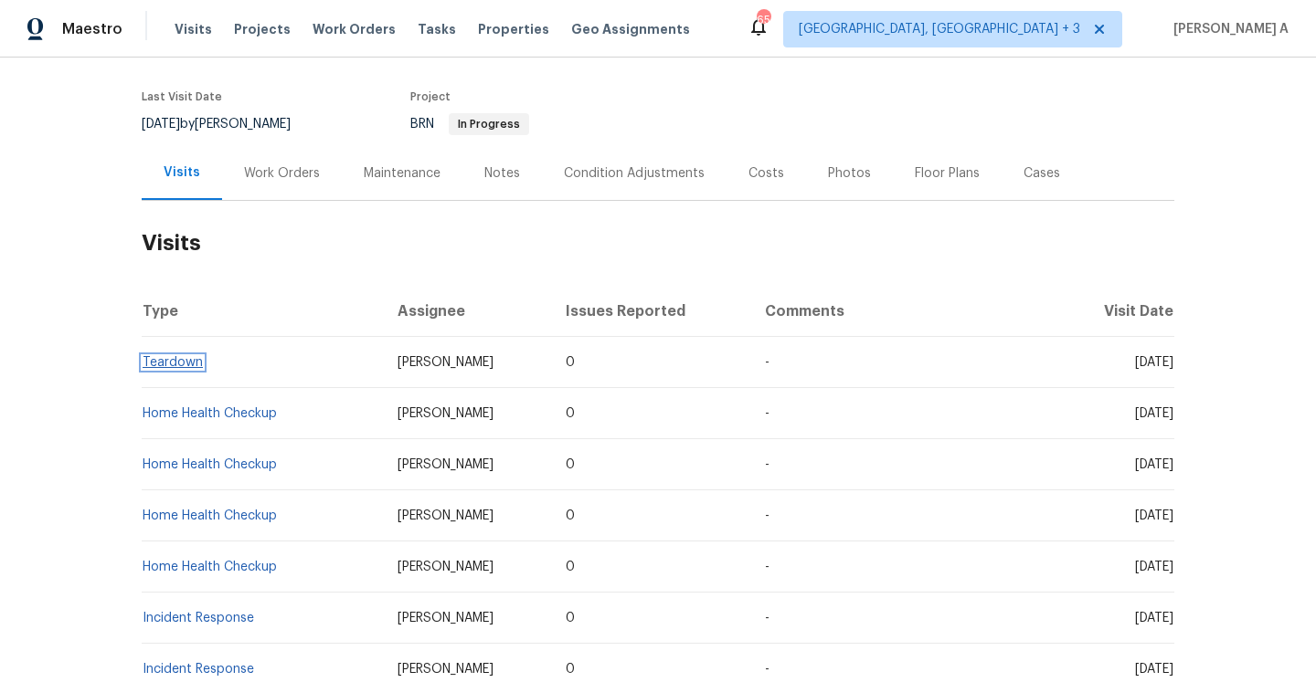
click at [199, 365] on link "Teardown" at bounding box center [173, 362] width 60 height 13
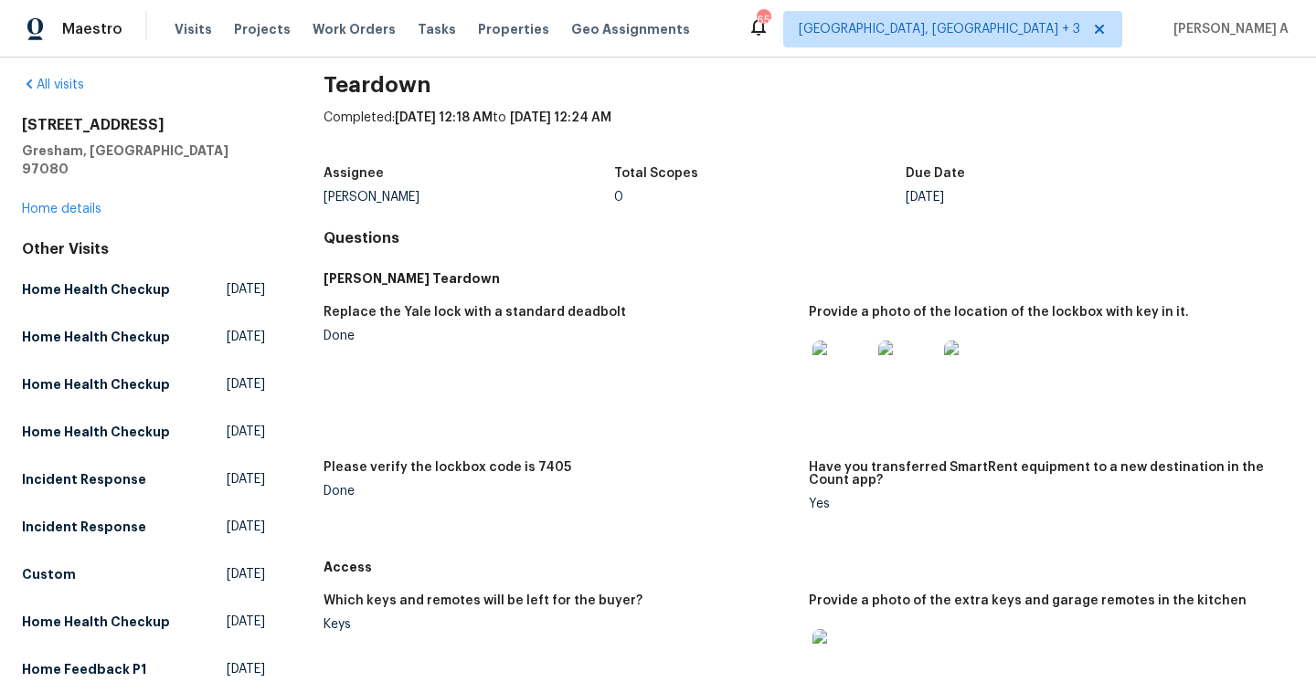
scroll to position [13, 0]
